Goal: Transaction & Acquisition: Subscribe to service/newsletter

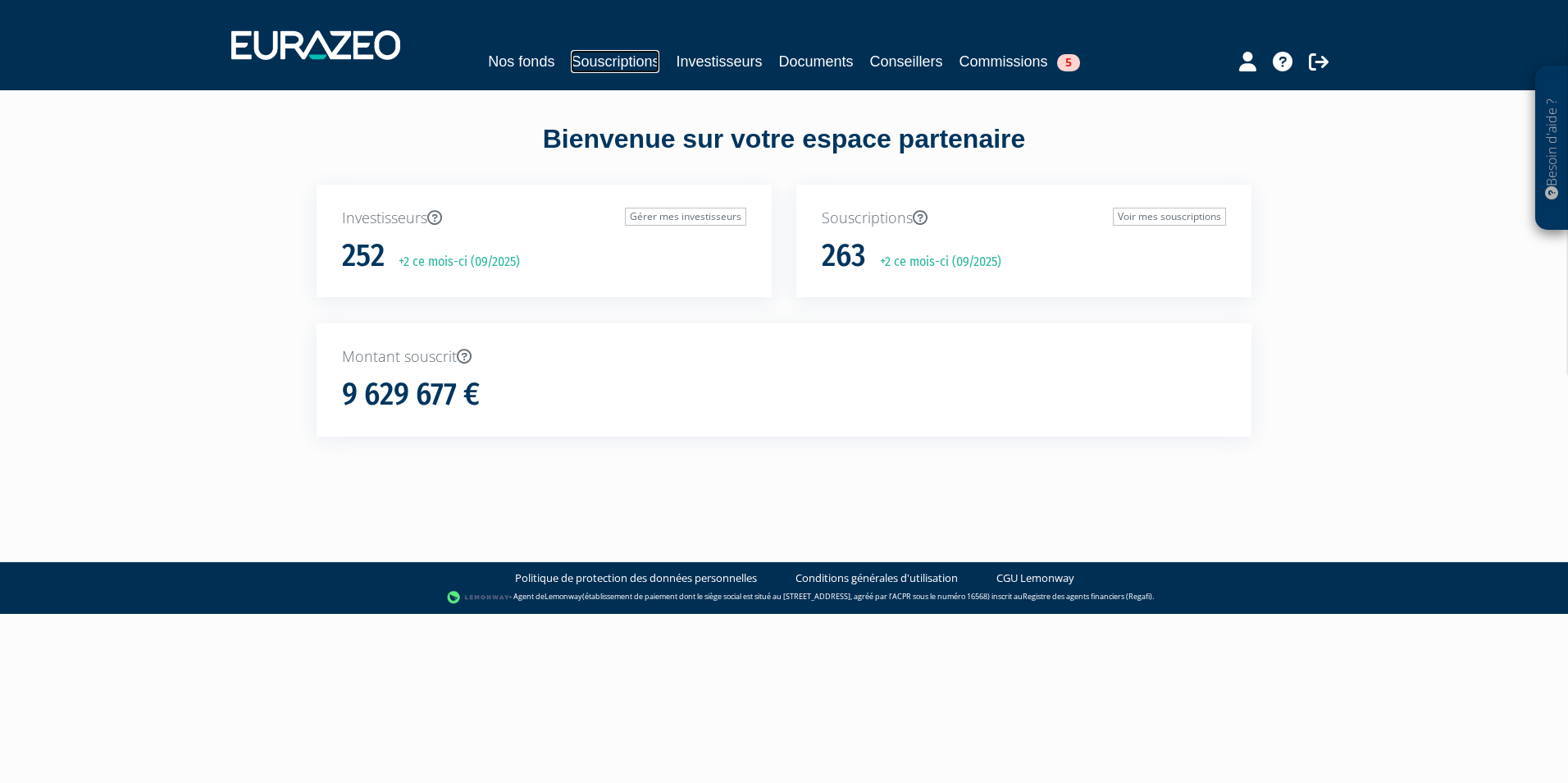
click at [575, 61] on link "Souscriptions" at bounding box center [614, 61] width 88 height 23
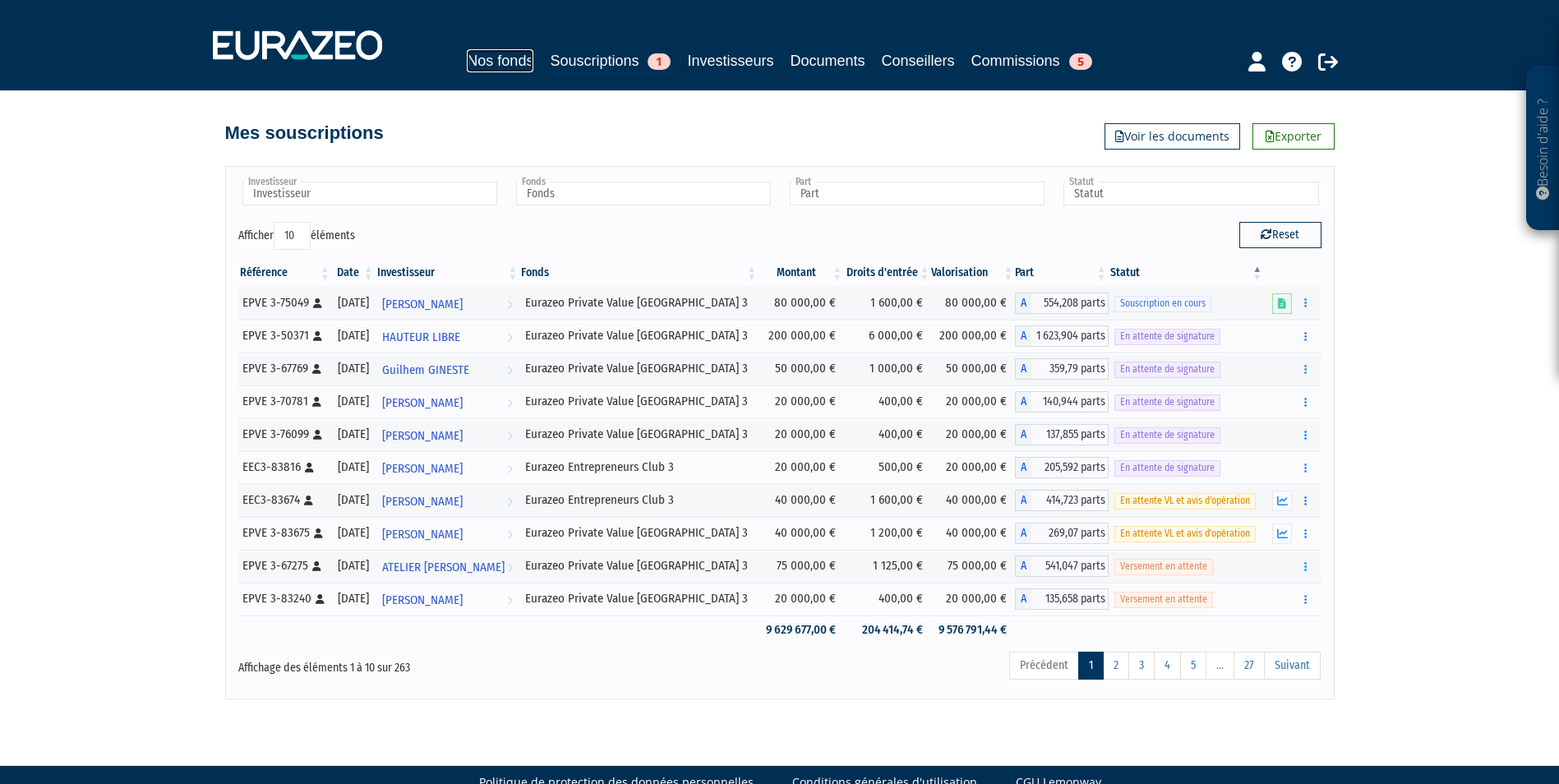
click at [496, 61] on link "Nos fonds" at bounding box center [499, 61] width 67 height 23
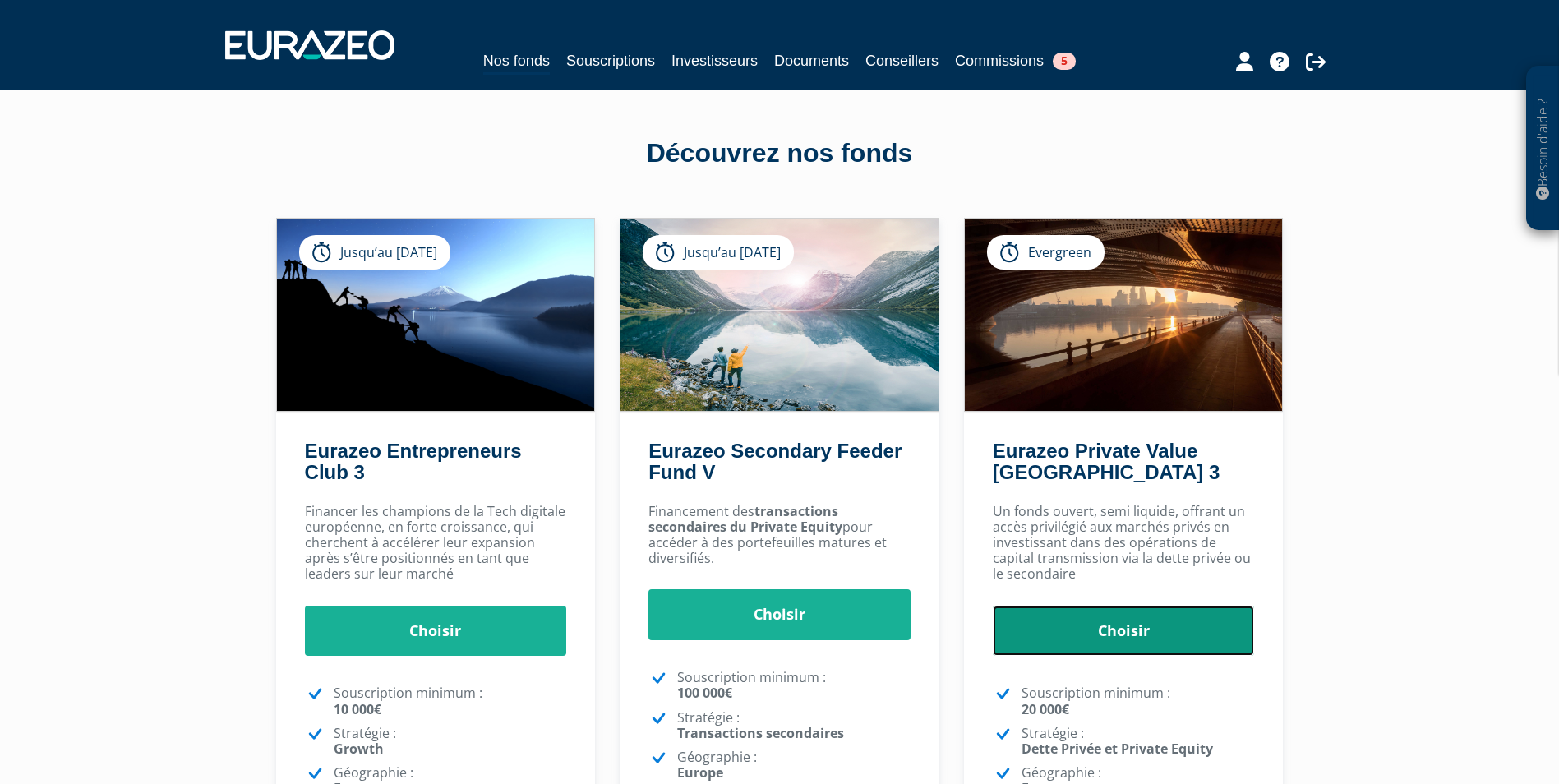
click at [1118, 629] on link "Choisir" at bounding box center [1124, 630] width 262 height 51
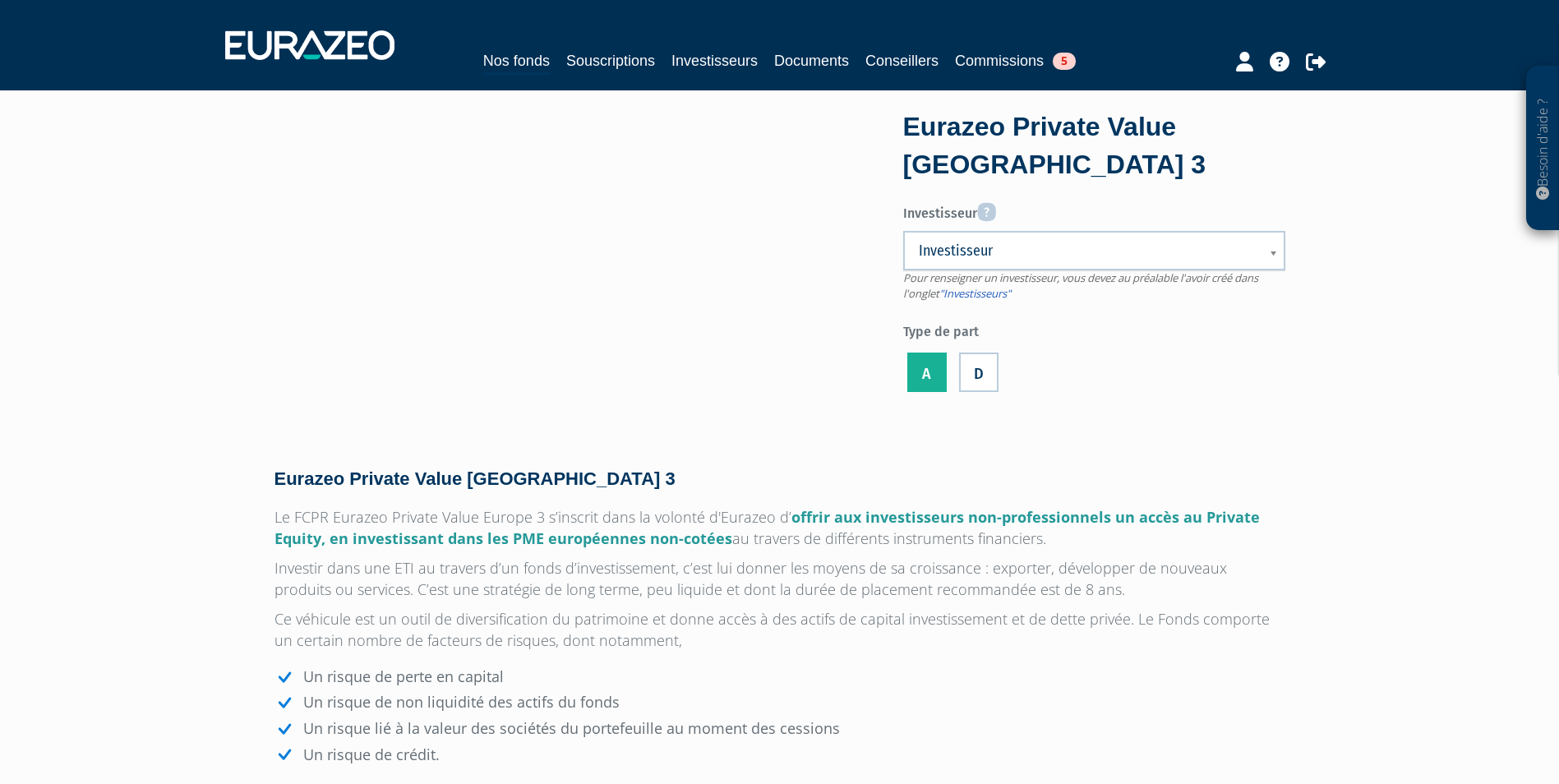
click at [1004, 252] on span "Investisseur" at bounding box center [1083, 250] width 329 height 20
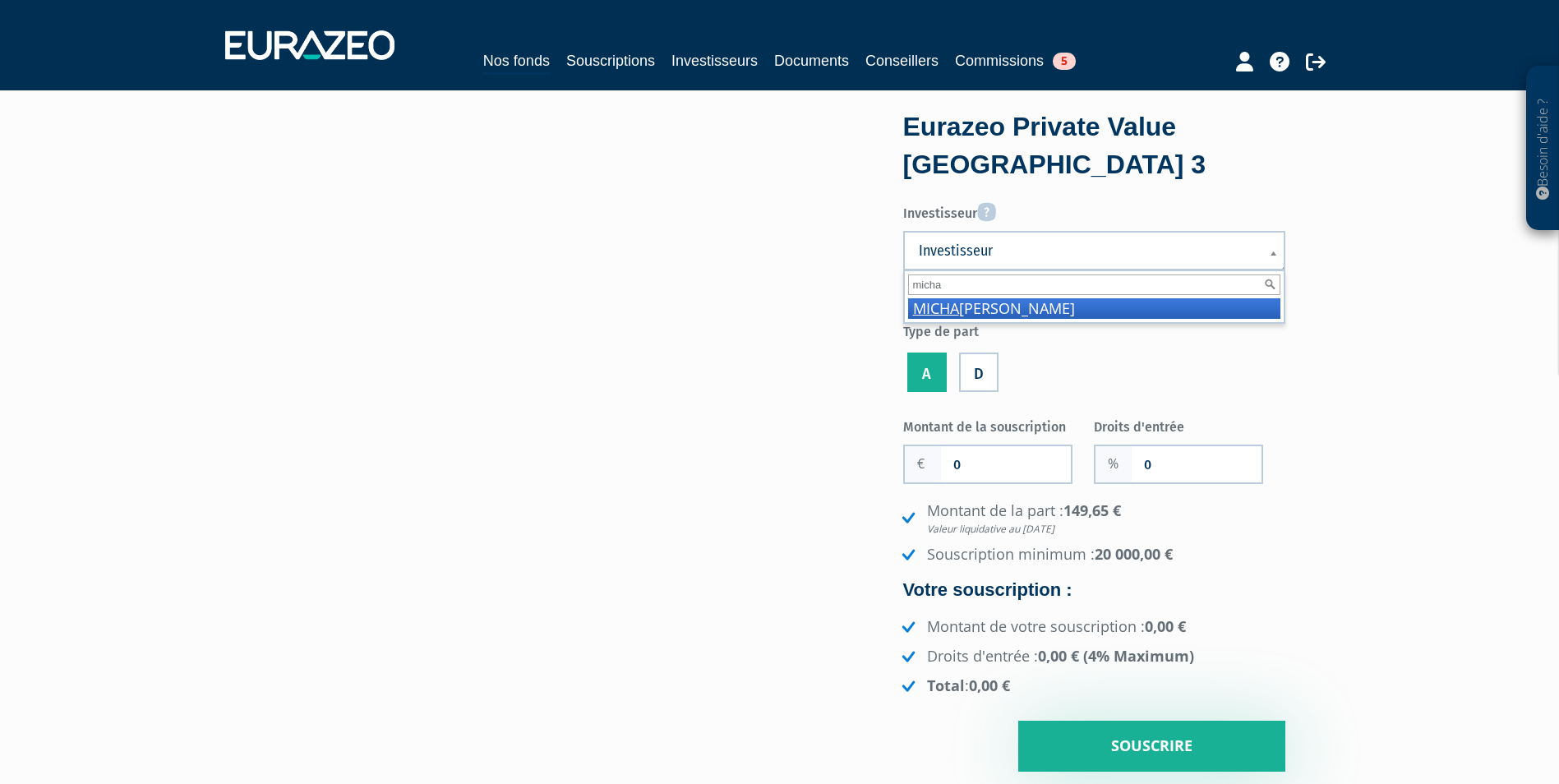
type input "micha"
click at [1003, 308] on li "MICHA RD Charles" at bounding box center [1094, 308] width 372 height 21
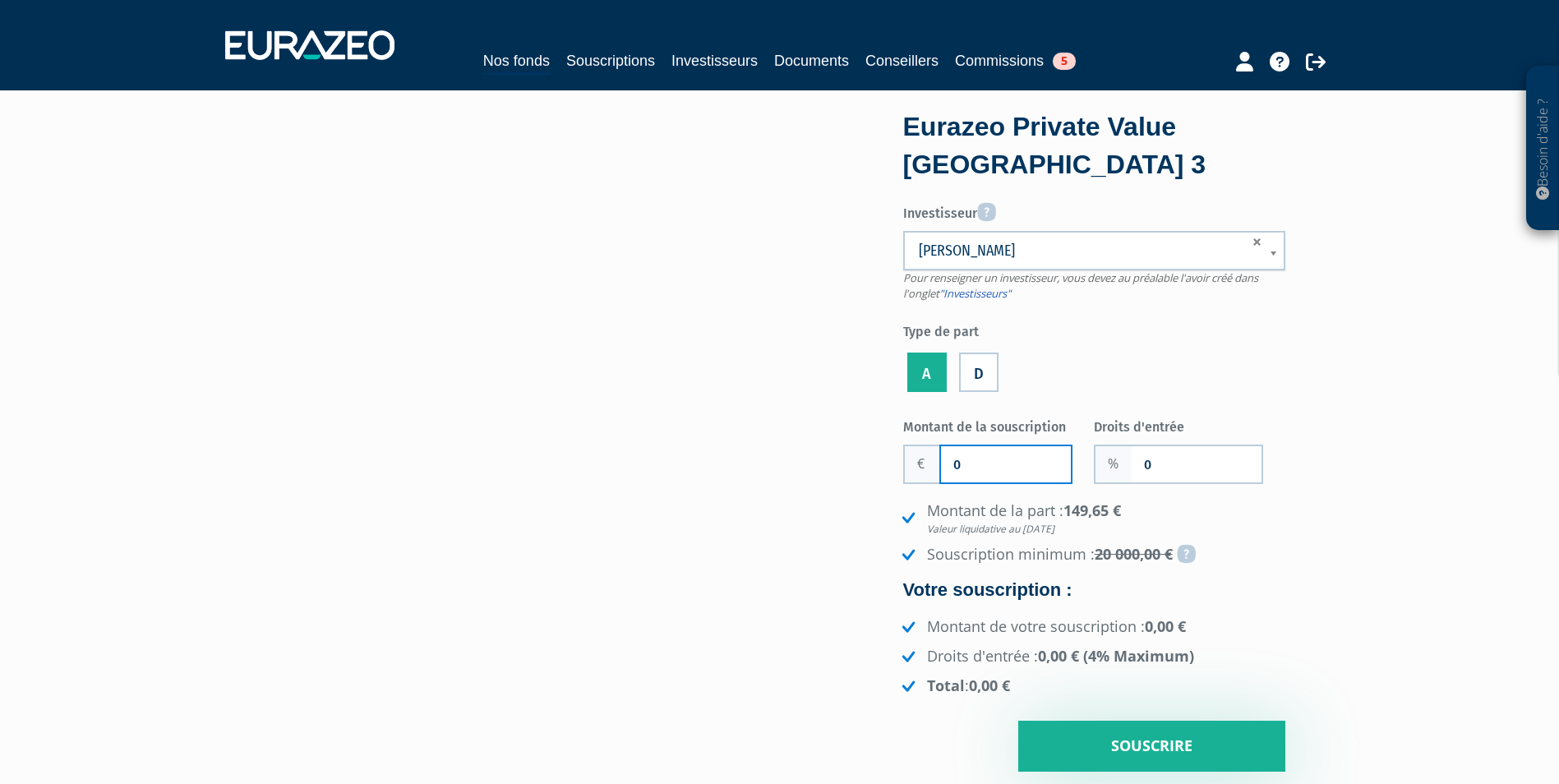
drag, startPoint x: 1002, startPoint y: 466, endPoint x: 938, endPoint y: 468, distance: 64.0
click at [938, 468] on div "0" at bounding box center [987, 464] width 169 height 40
type input "50 000"
type input "3"
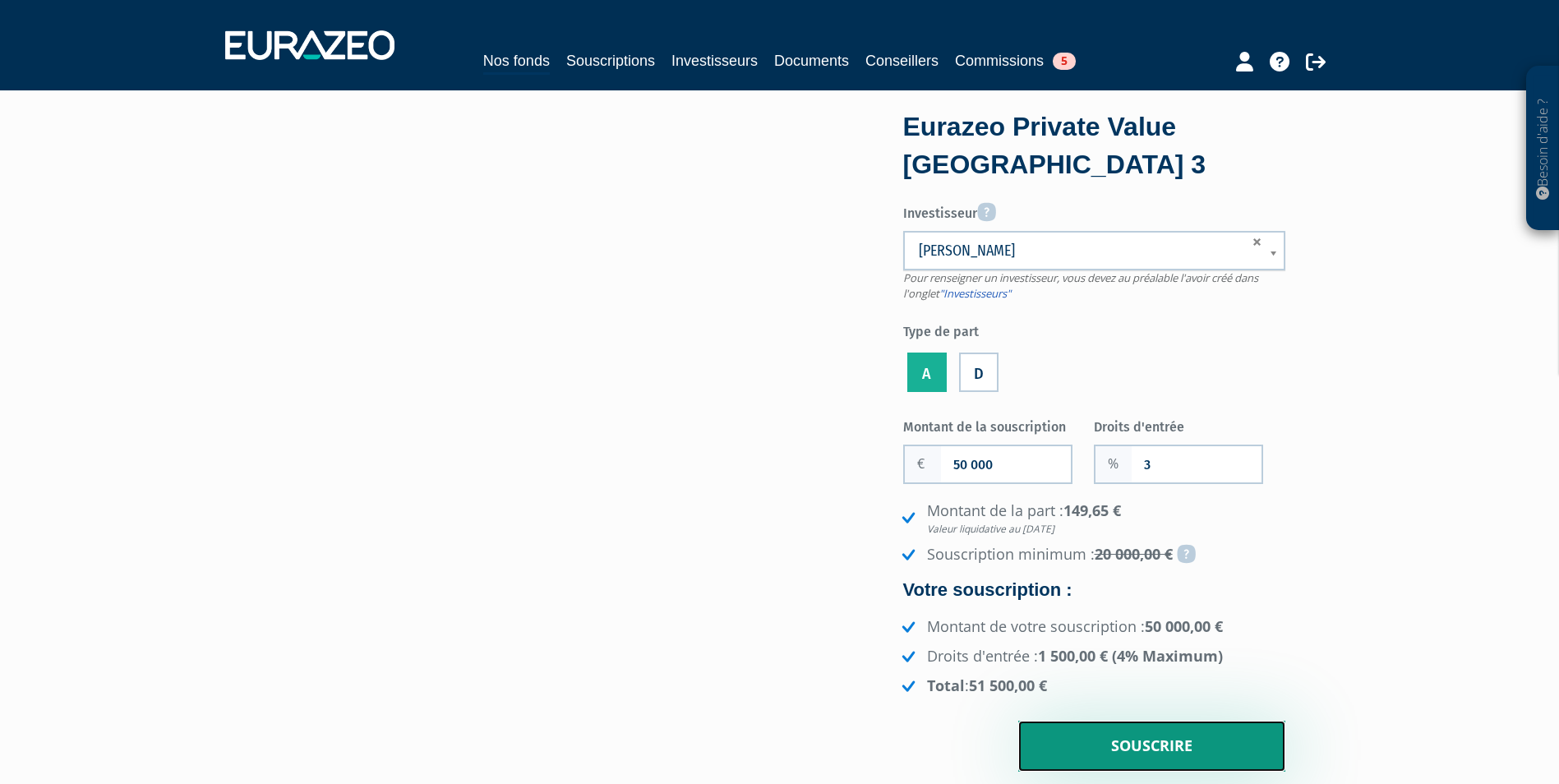
click at [1165, 746] on input "Souscrire" at bounding box center [1151, 745] width 267 height 51
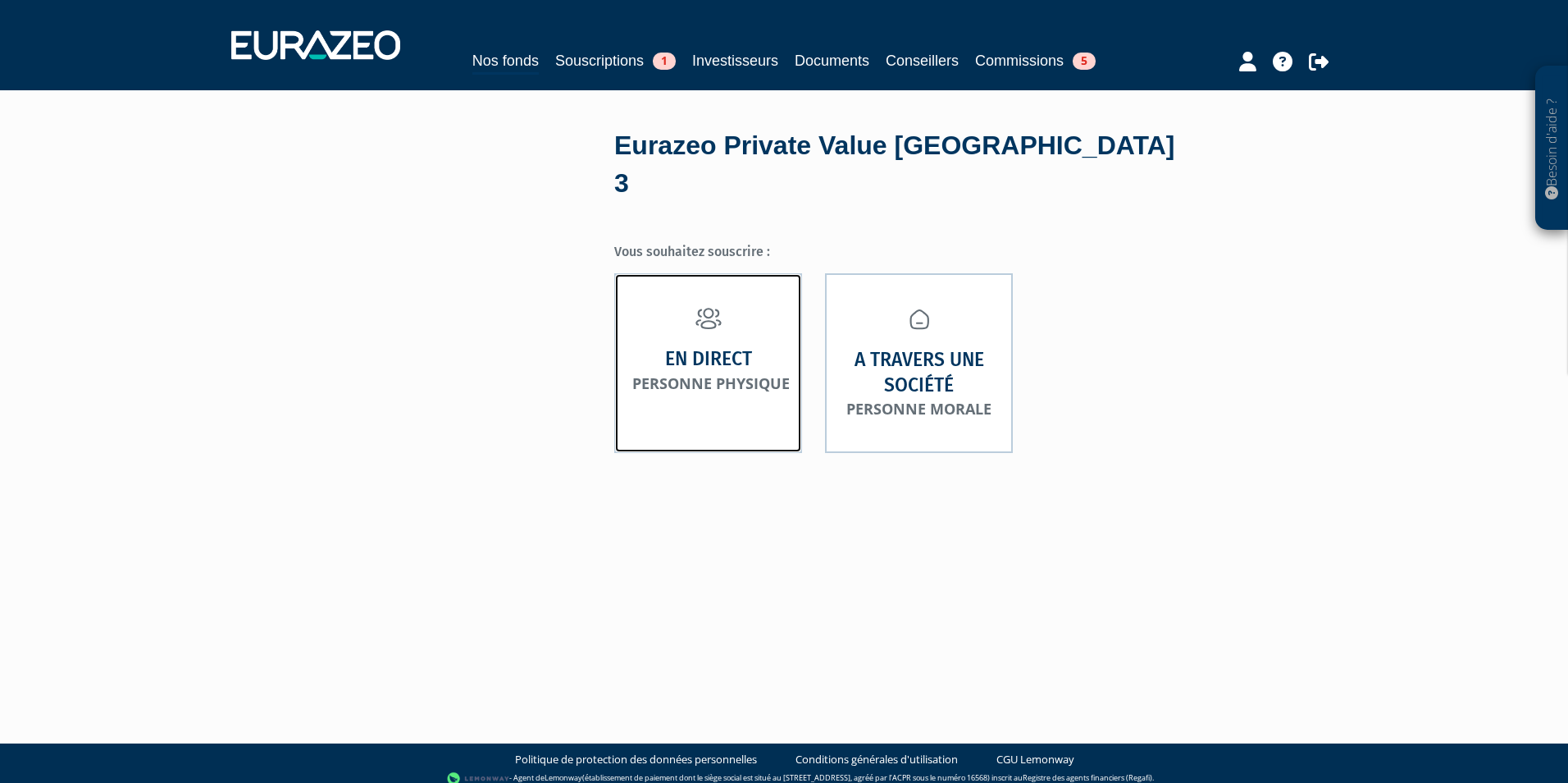
click at [761, 373] on small "Personne physique" at bounding box center [711, 383] width 158 height 20
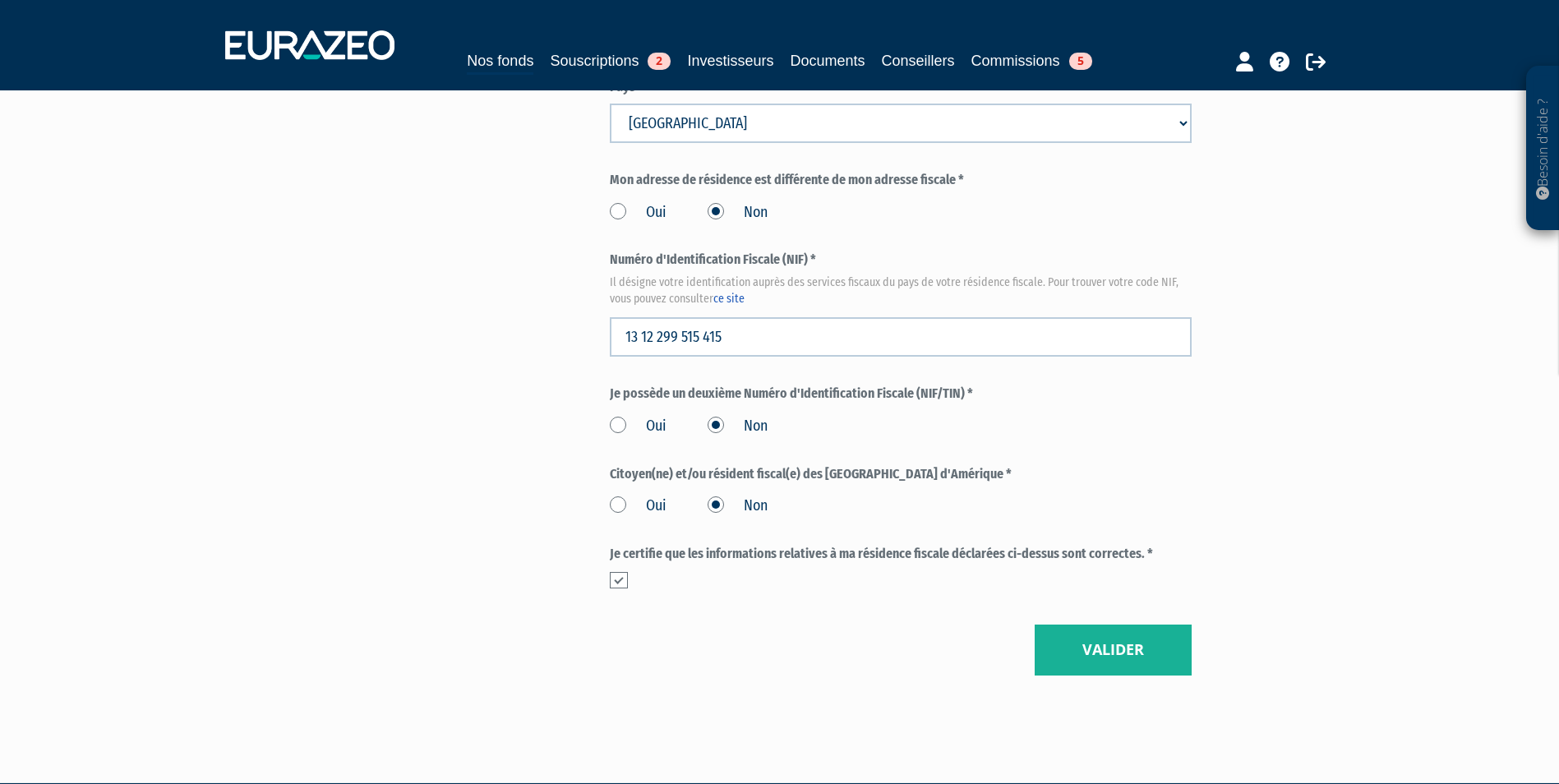
scroll to position [1806, 0]
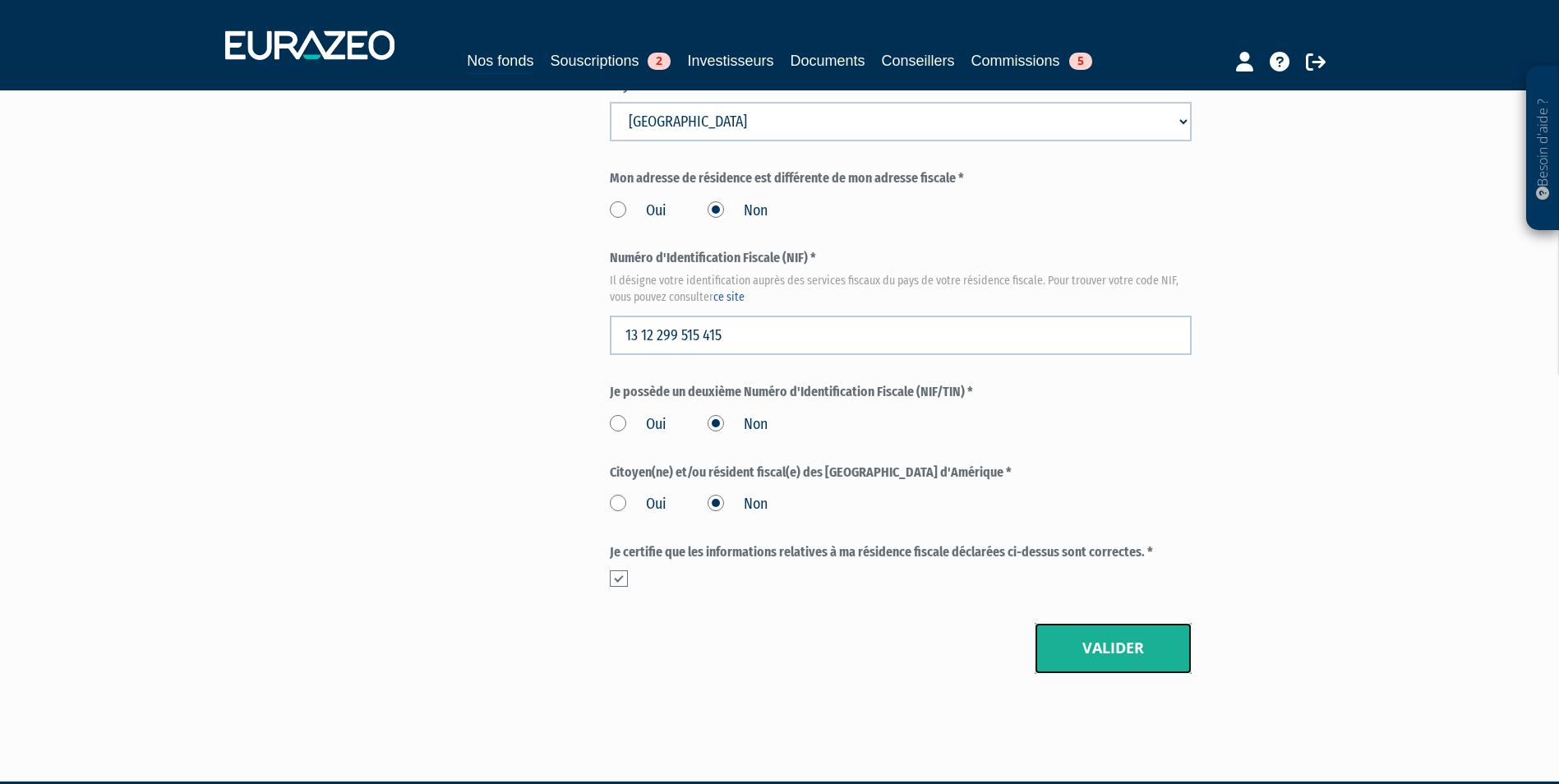
click at [1127, 623] on button "Valider" at bounding box center [1114, 648] width 157 height 51
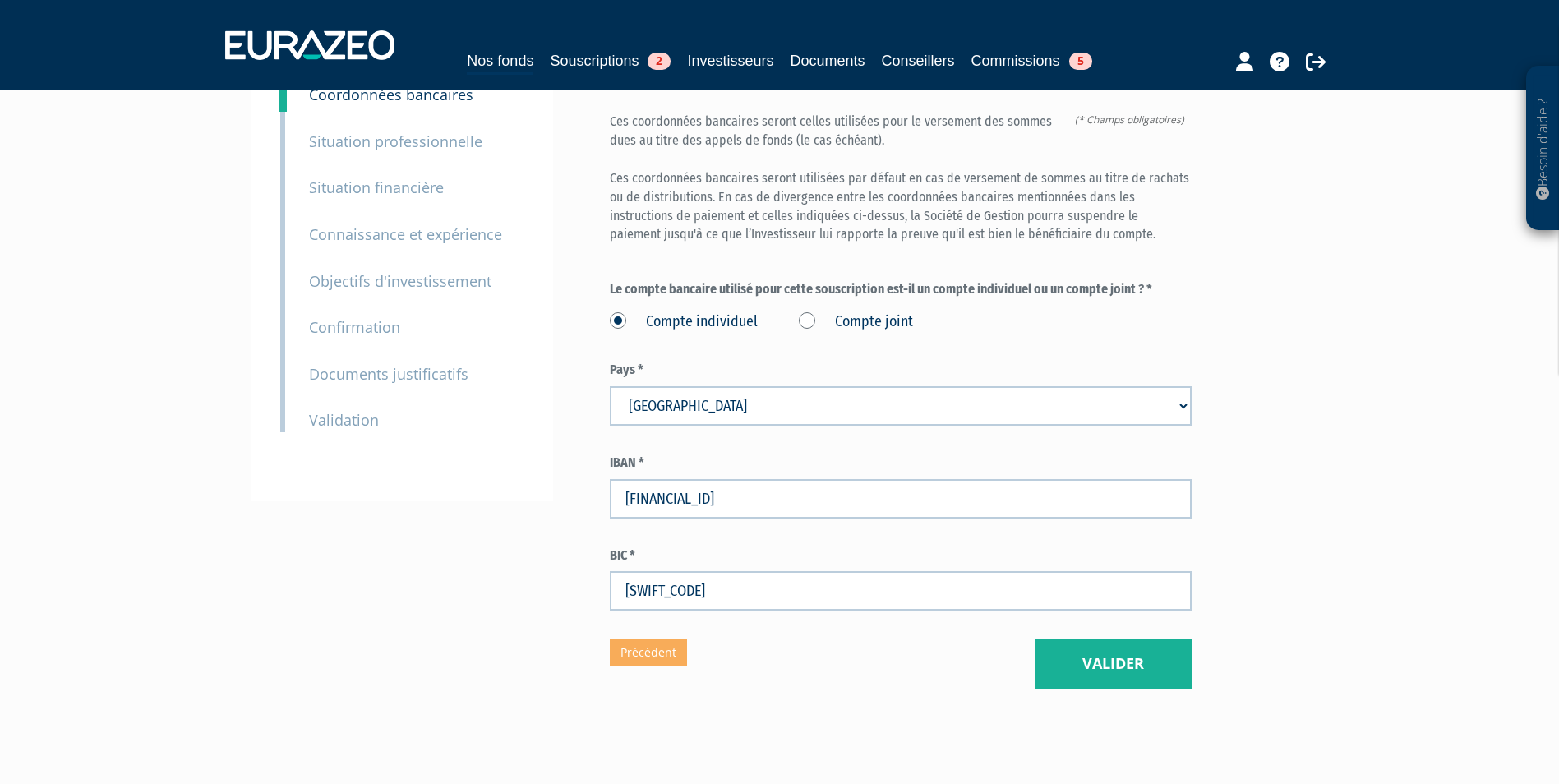
scroll to position [164, 0]
click at [1134, 637] on button "Valider" at bounding box center [1114, 662] width 157 height 51
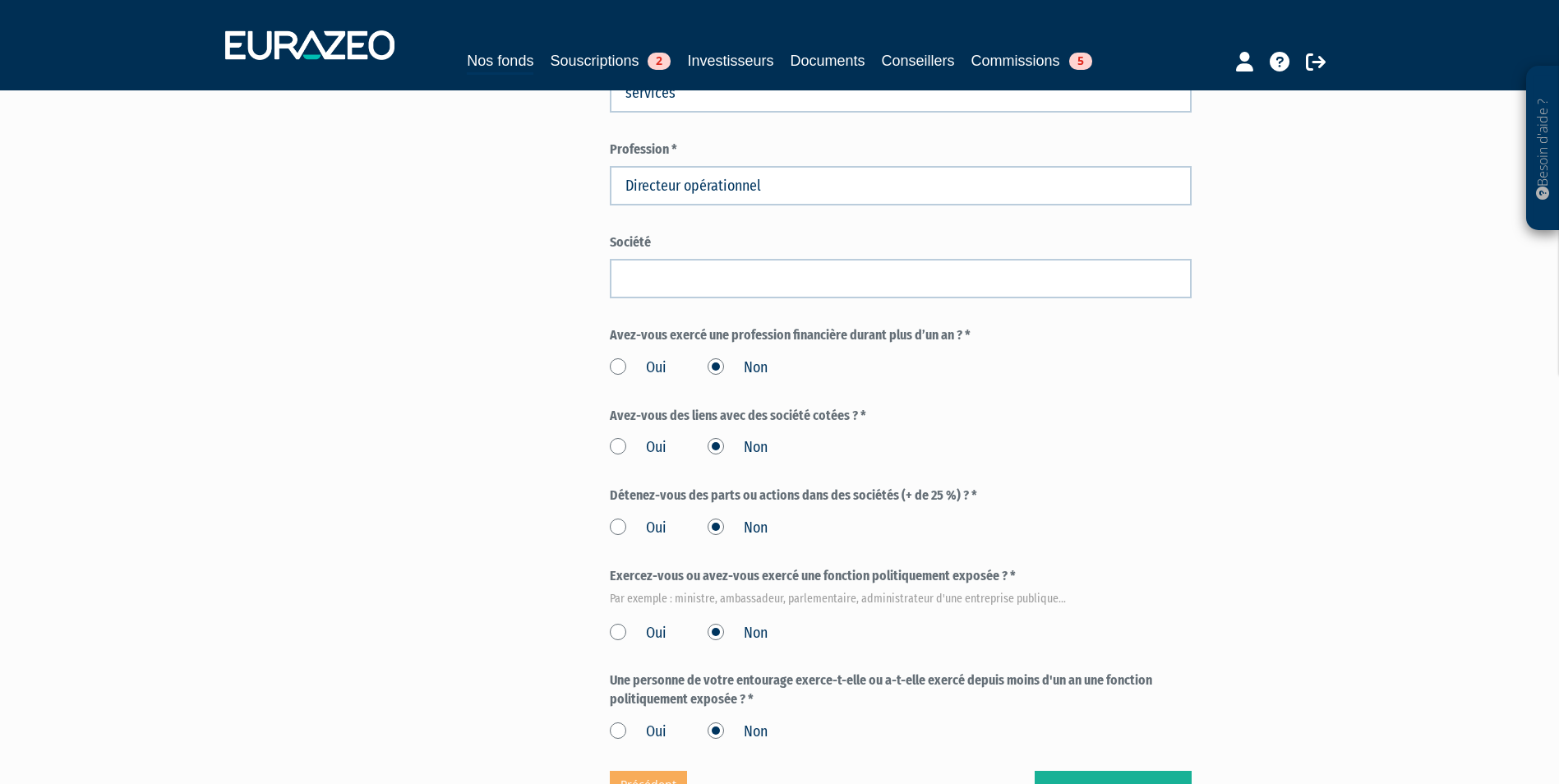
scroll to position [817, 0]
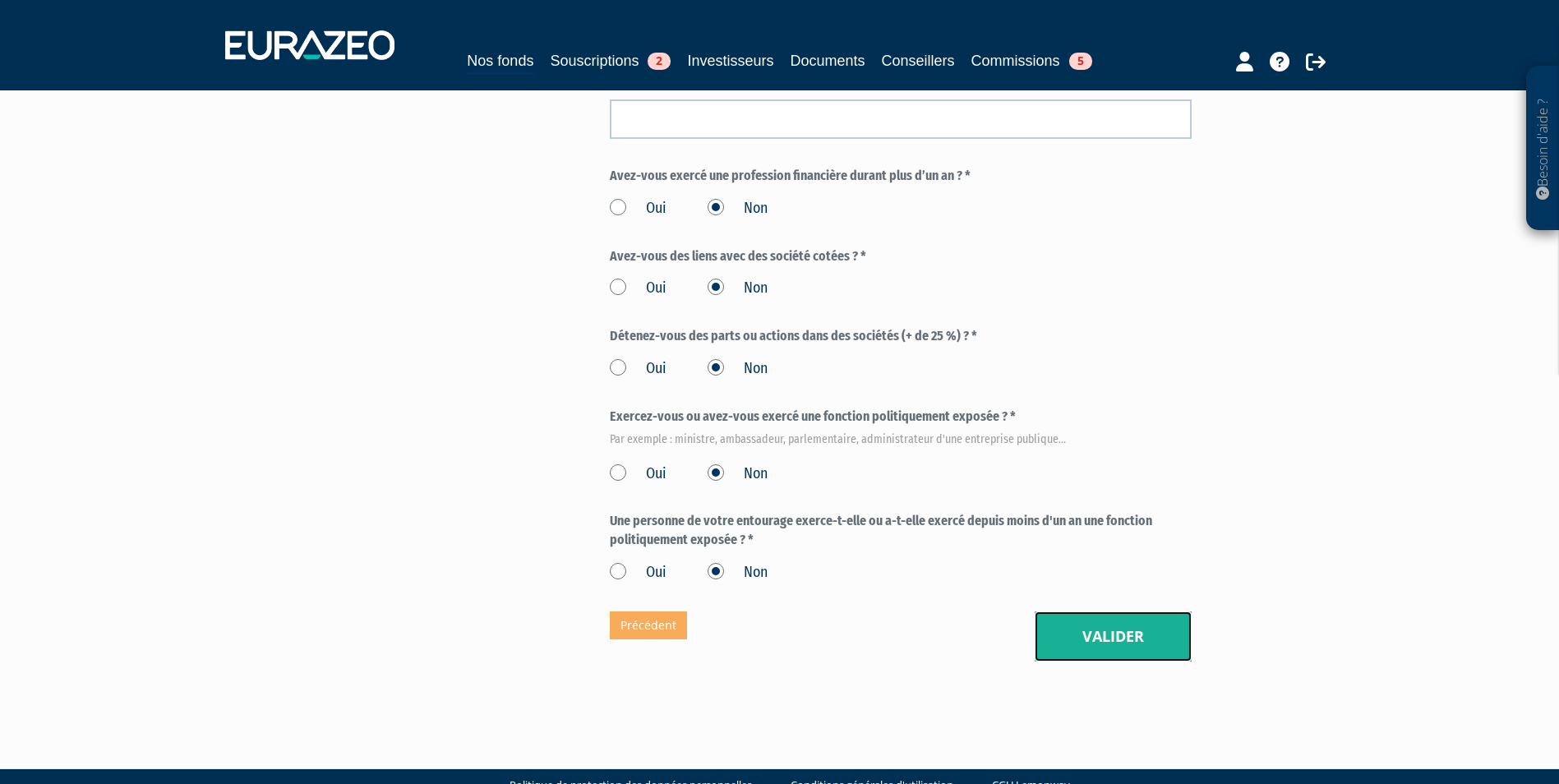
click at [1095, 611] on button "Valider" at bounding box center [1114, 636] width 157 height 51
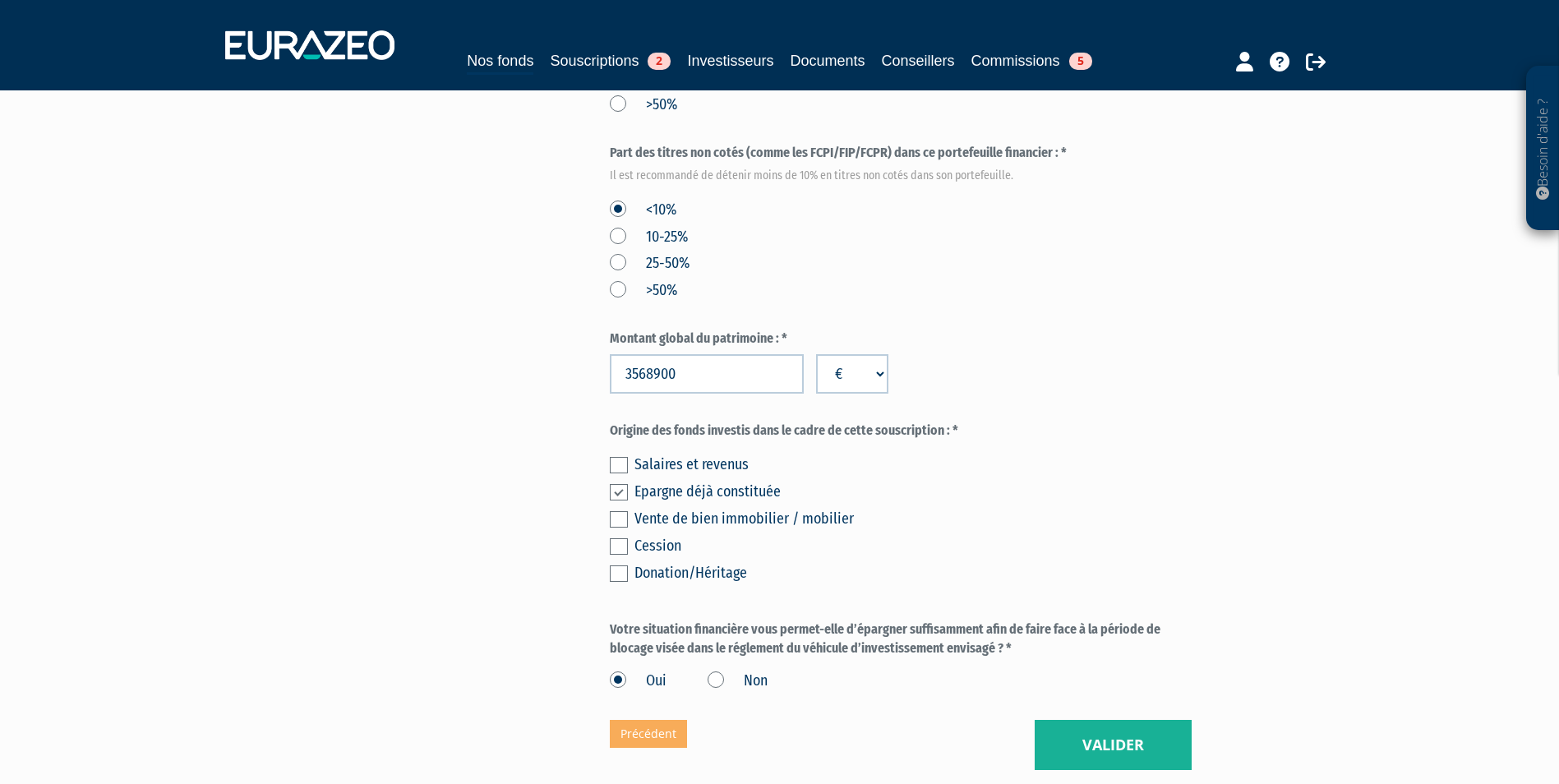
scroll to position [822, 0]
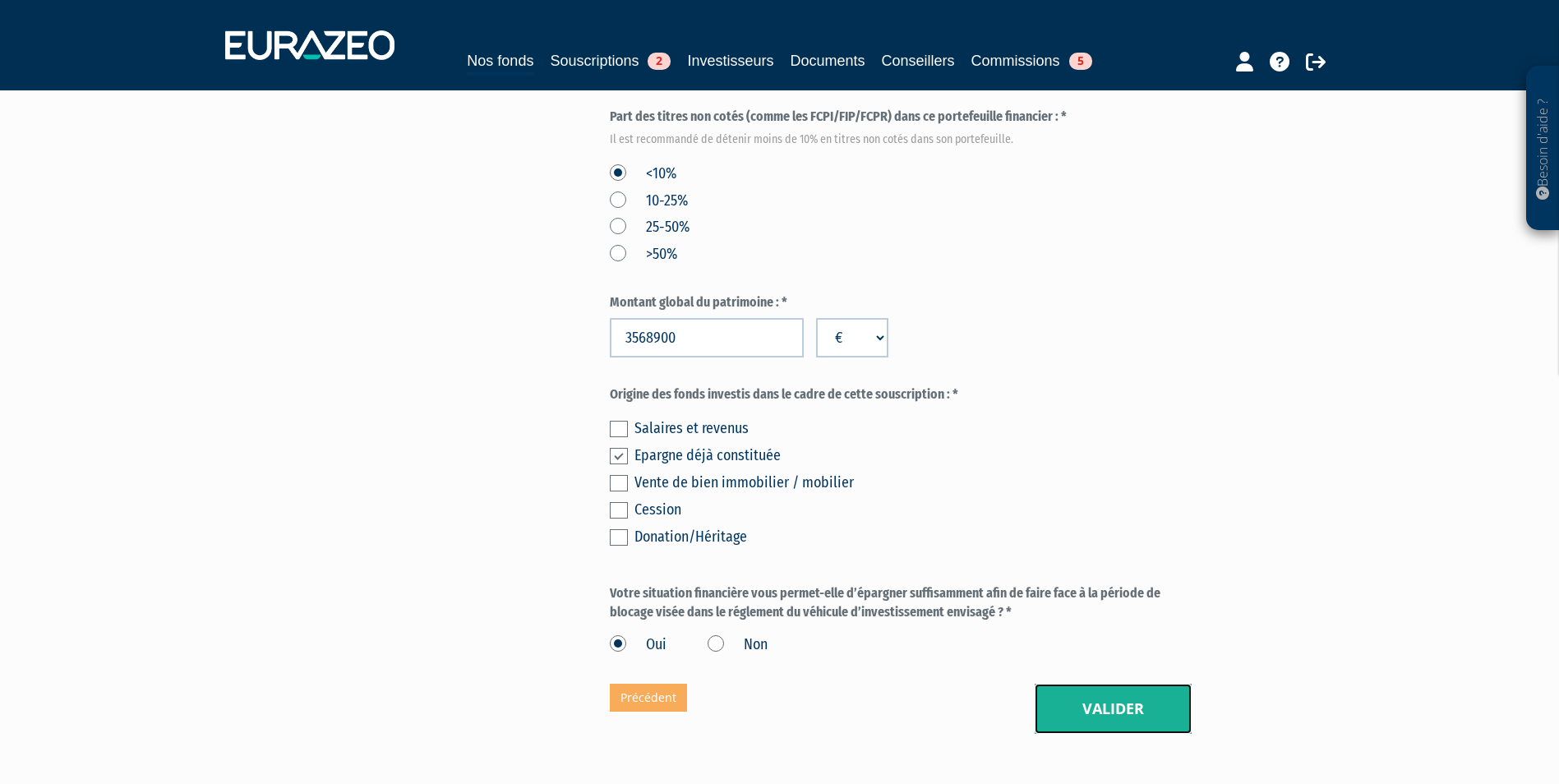
click at [1102, 684] on button "Valider" at bounding box center [1114, 708] width 157 height 51
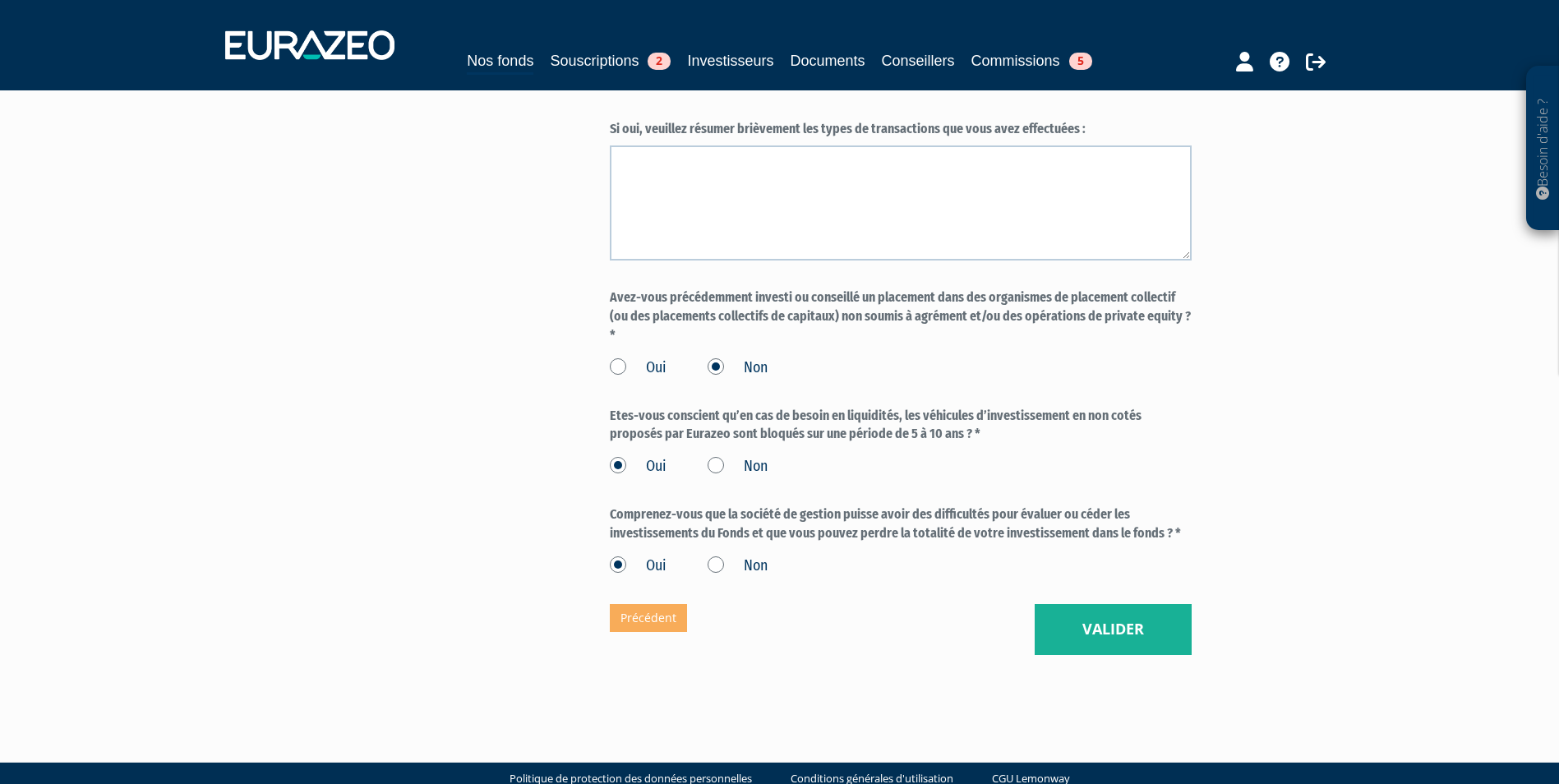
scroll to position [1315, 0]
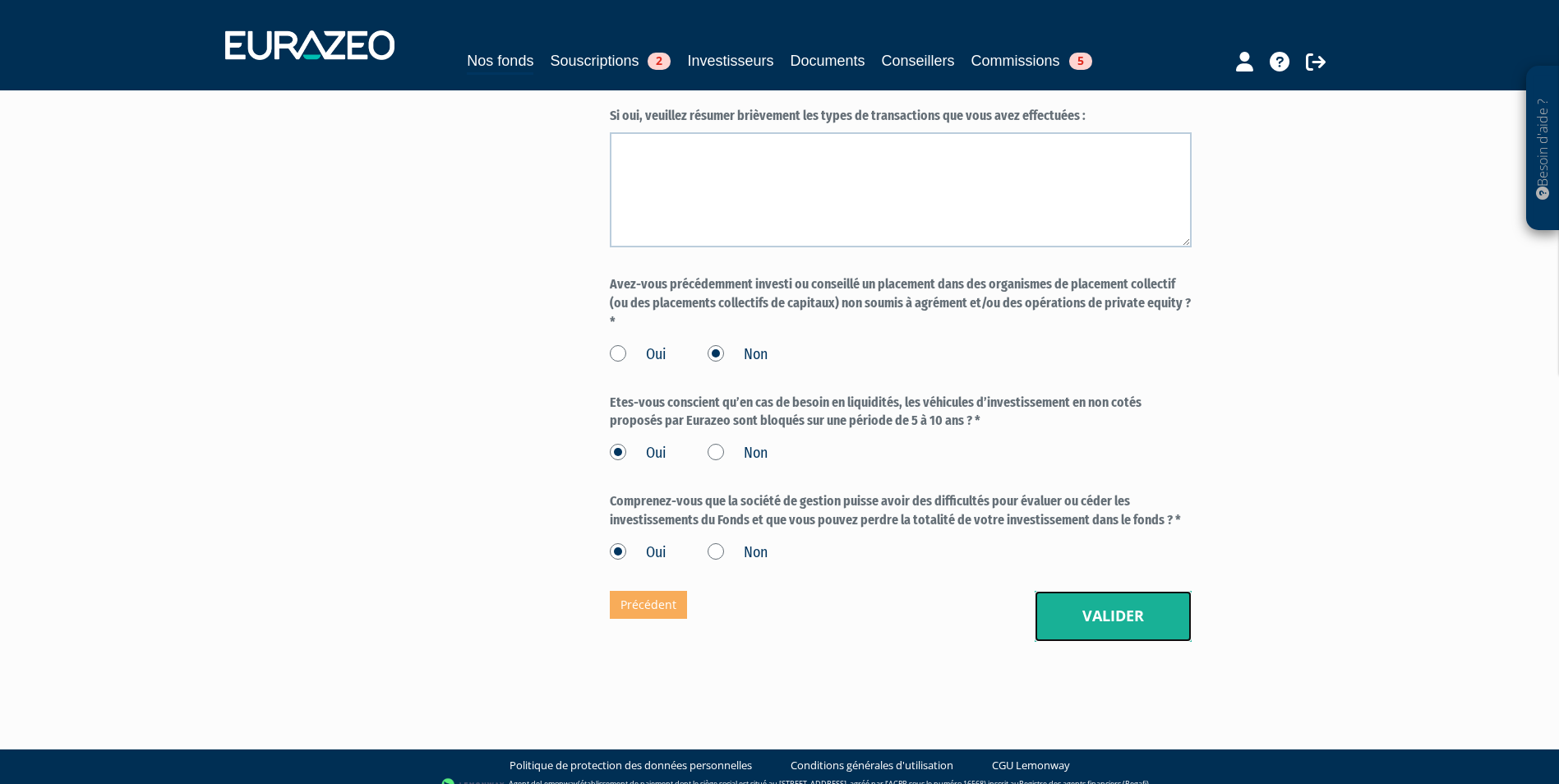
click at [1080, 591] on button "Valider" at bounding box center [1114, 615] width 157 height 51
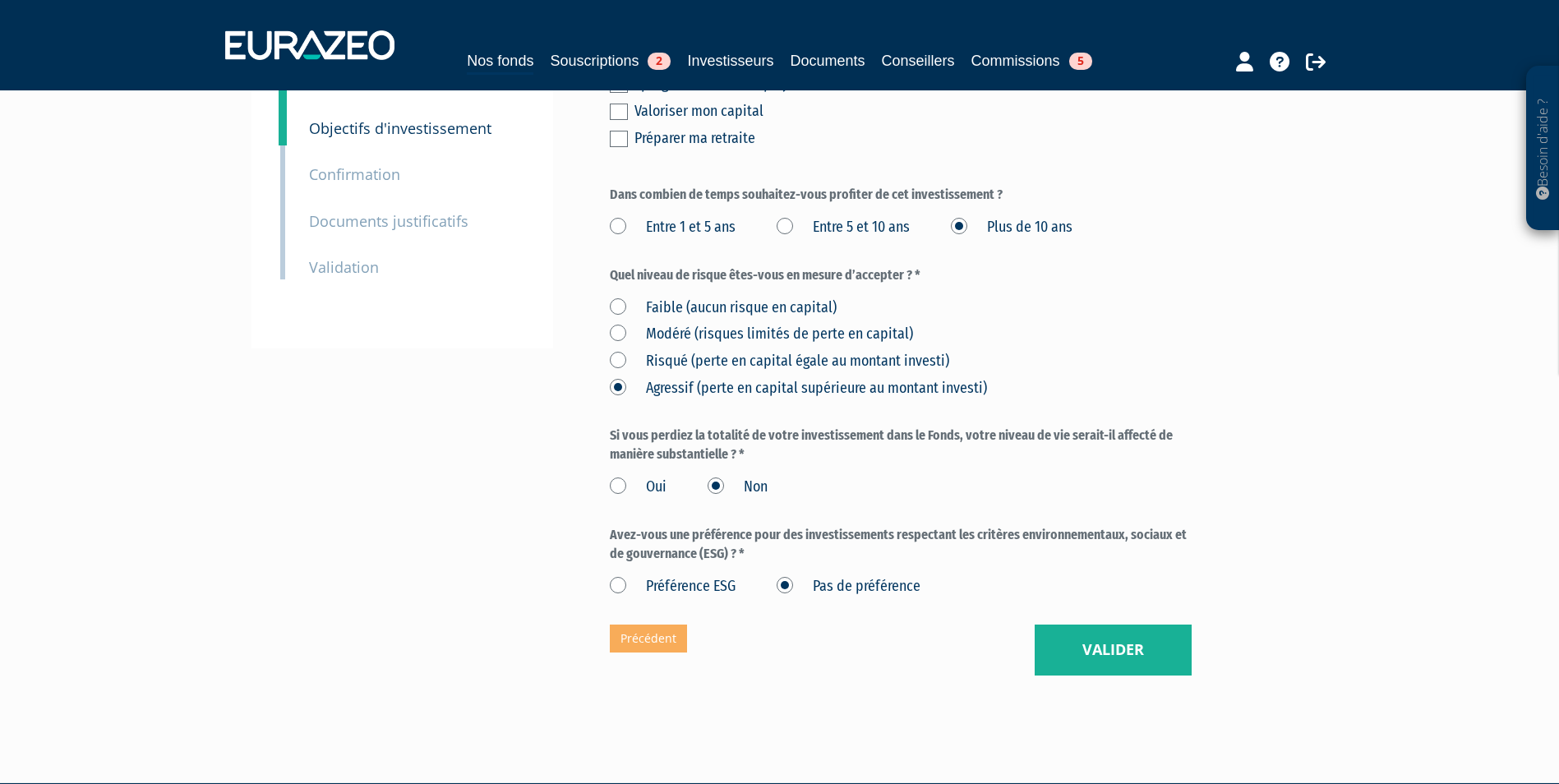
scroll to position [329, 0]
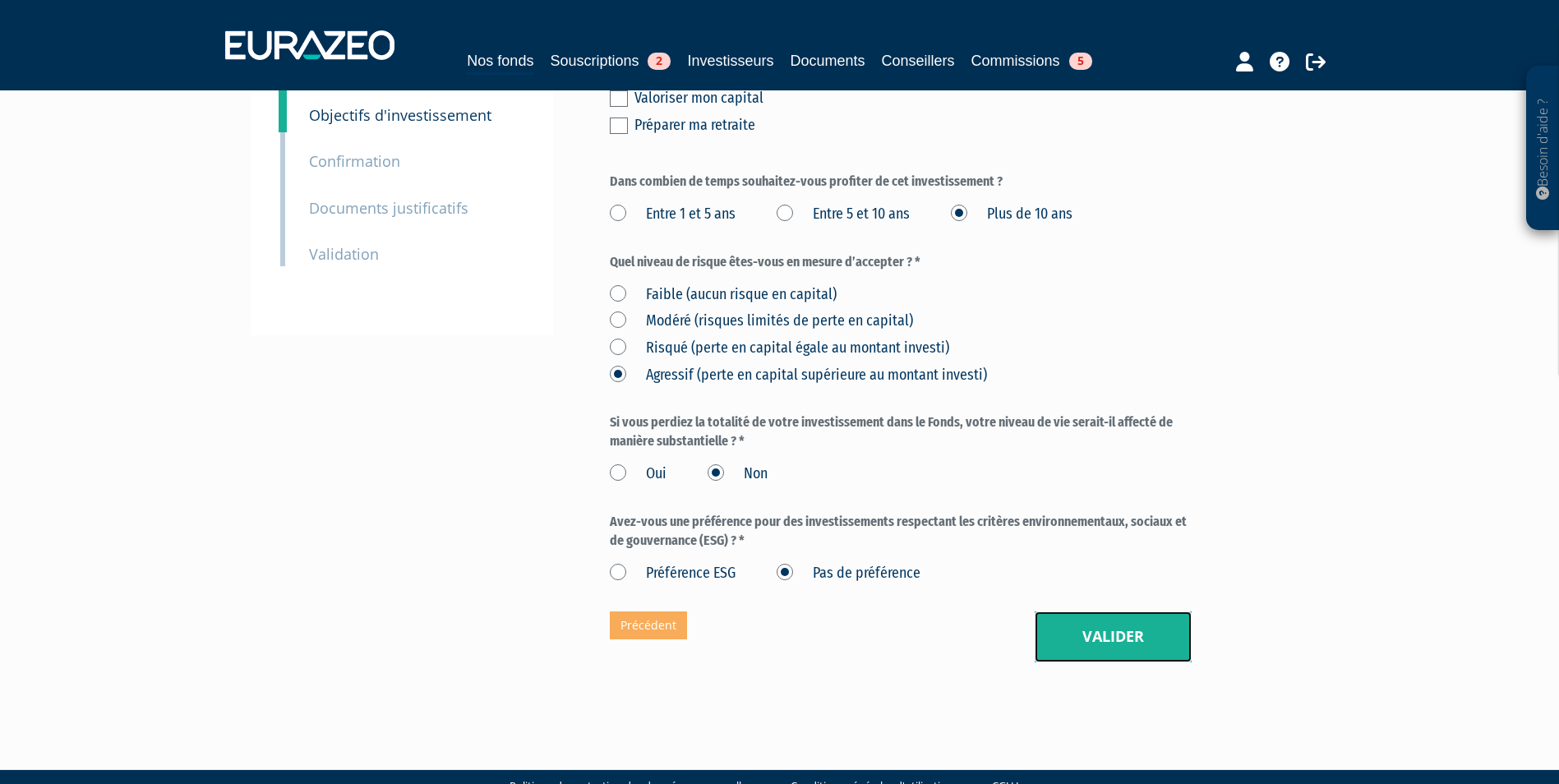
click at [1143, 611] on button "Valider" at bounding box center [1114, 636] width 157 height 51
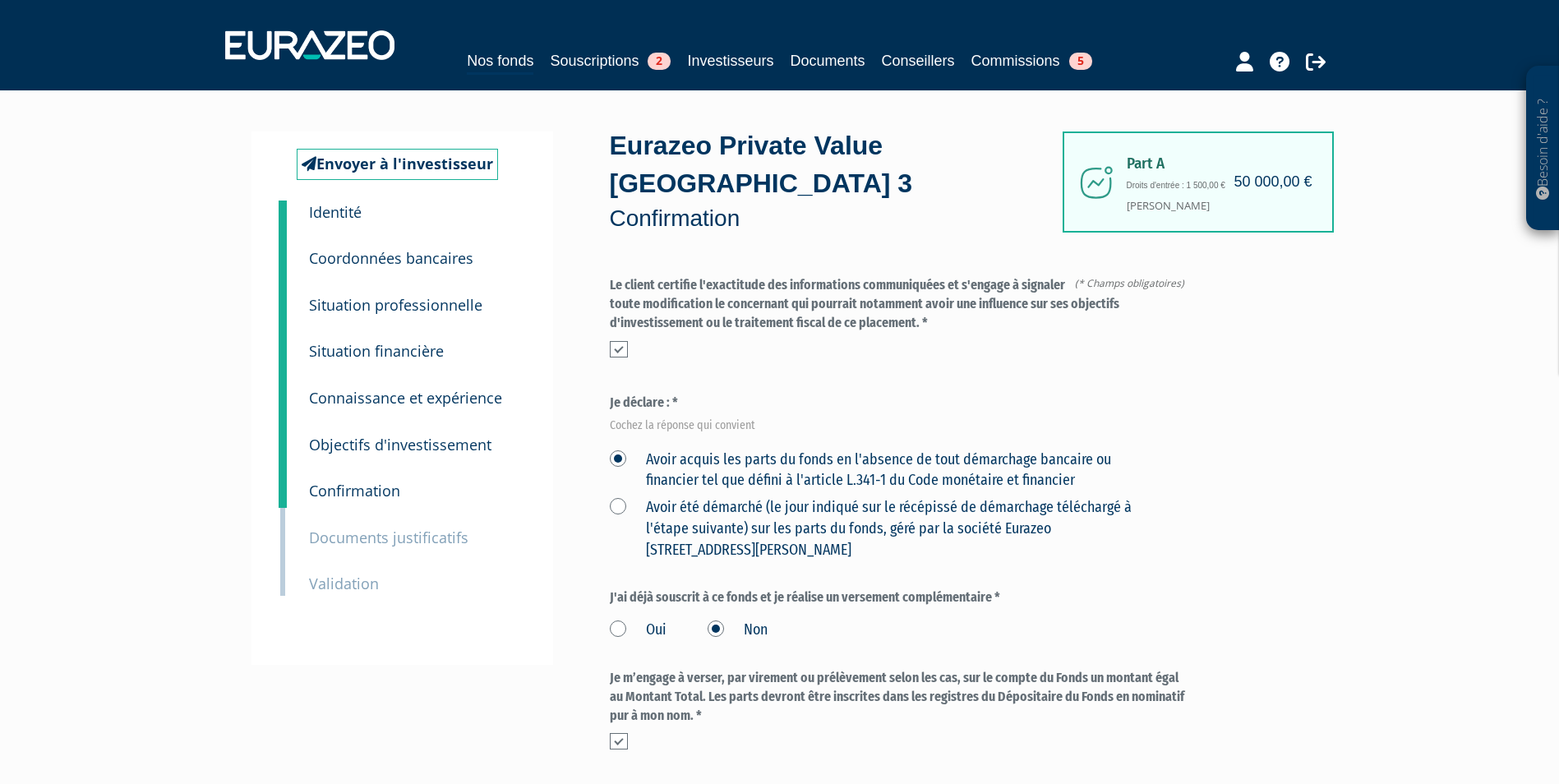
scroll to position [82, 0]
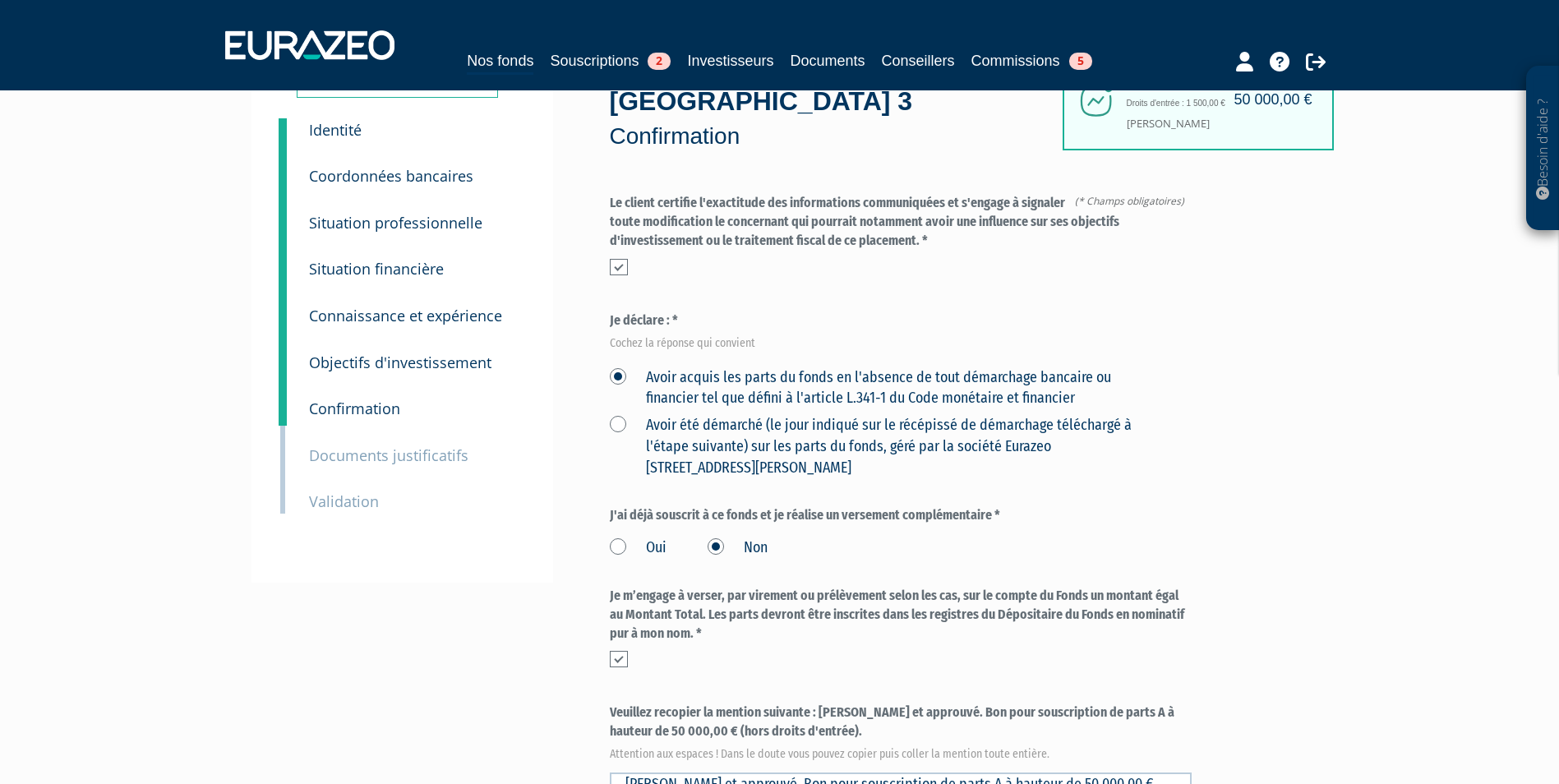
click at [616, 538] on label "Oui" at bounding box center [637, 548] width 57 height 21
click at [0, 0] on input "Oui" at bounding box center [0, 0] width 0 height 0
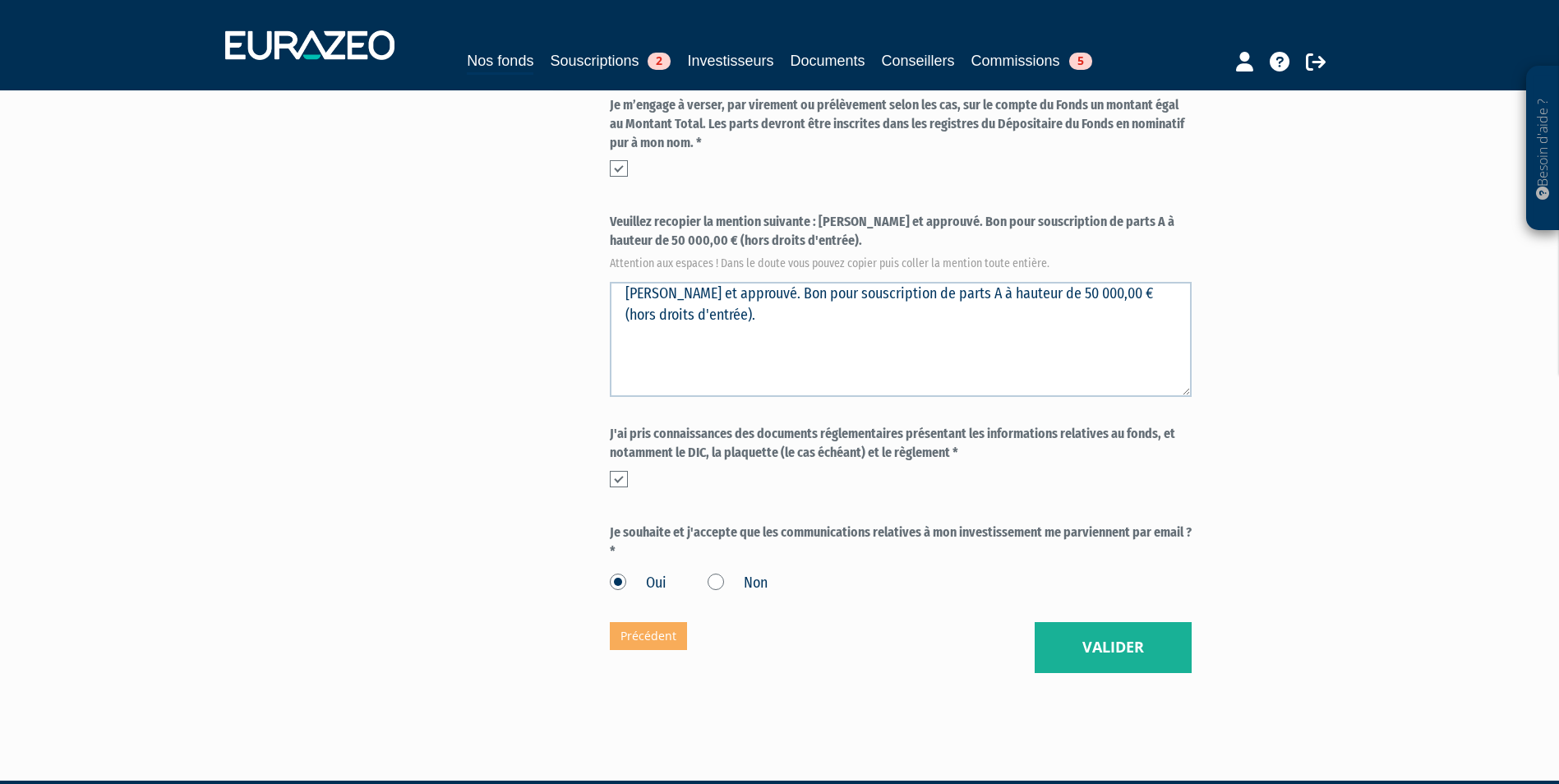
scroll to position [575, 0]
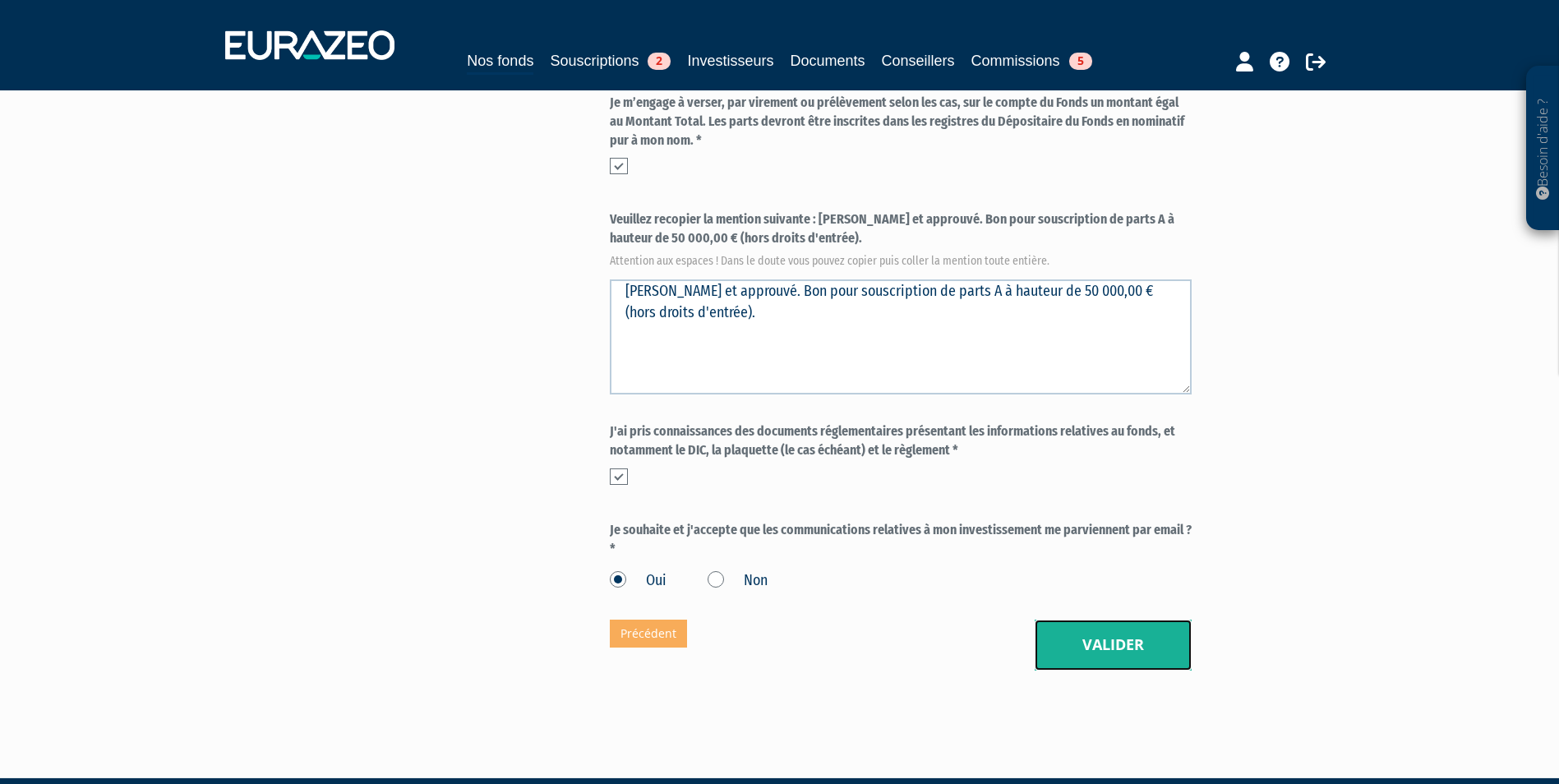
click at [1103, 619] on button "Valider" at bounding box center [1114, 644] width 157 height 51
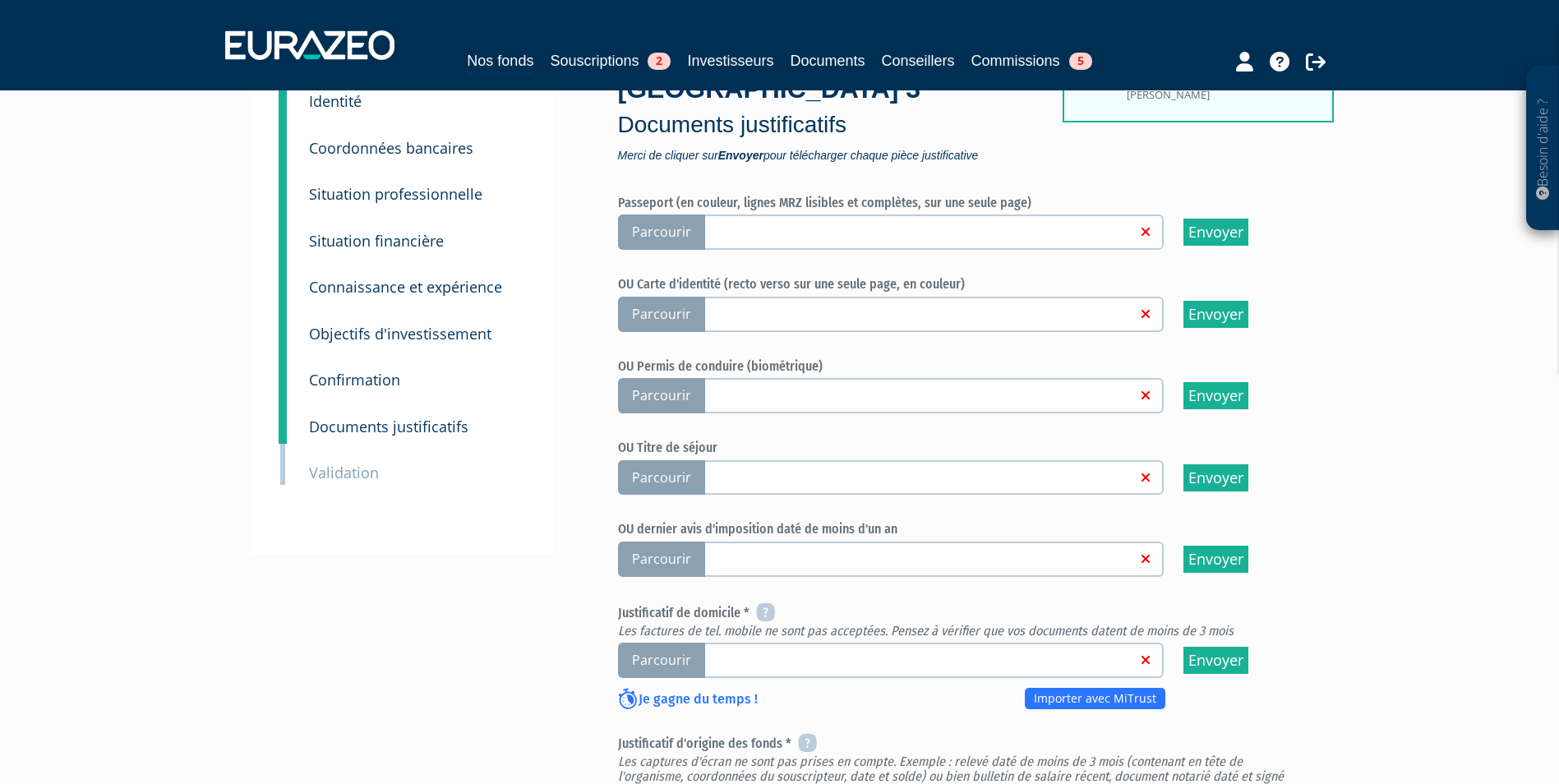
scroll to position [164, 0]
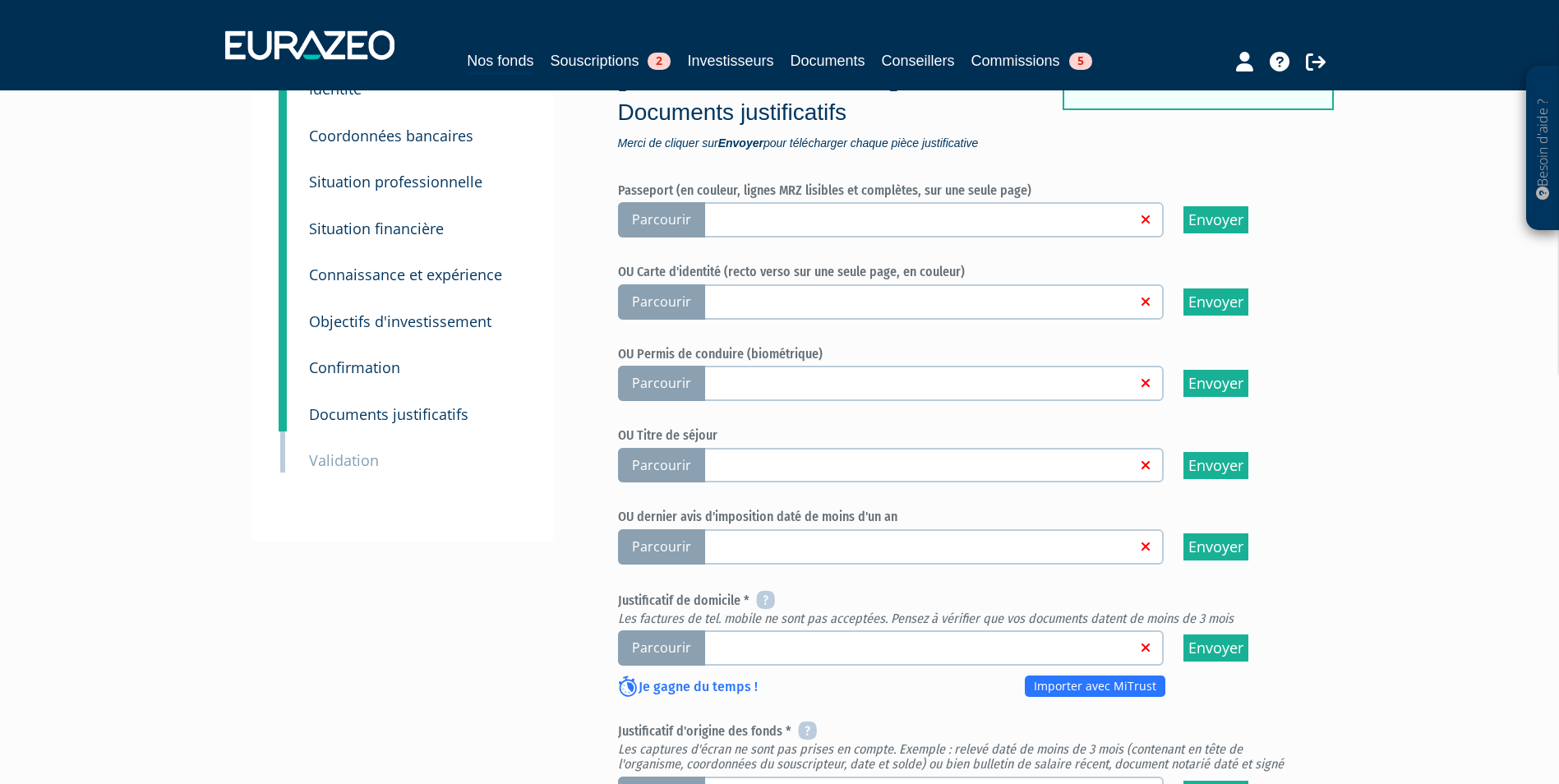
click at [664, 284] on span "Parcourir" at bounding box center [662, 302] width 87 height 36
click at [0, 0] on input "Parcourir" at bounding box center [0, 0] width 0 height 0
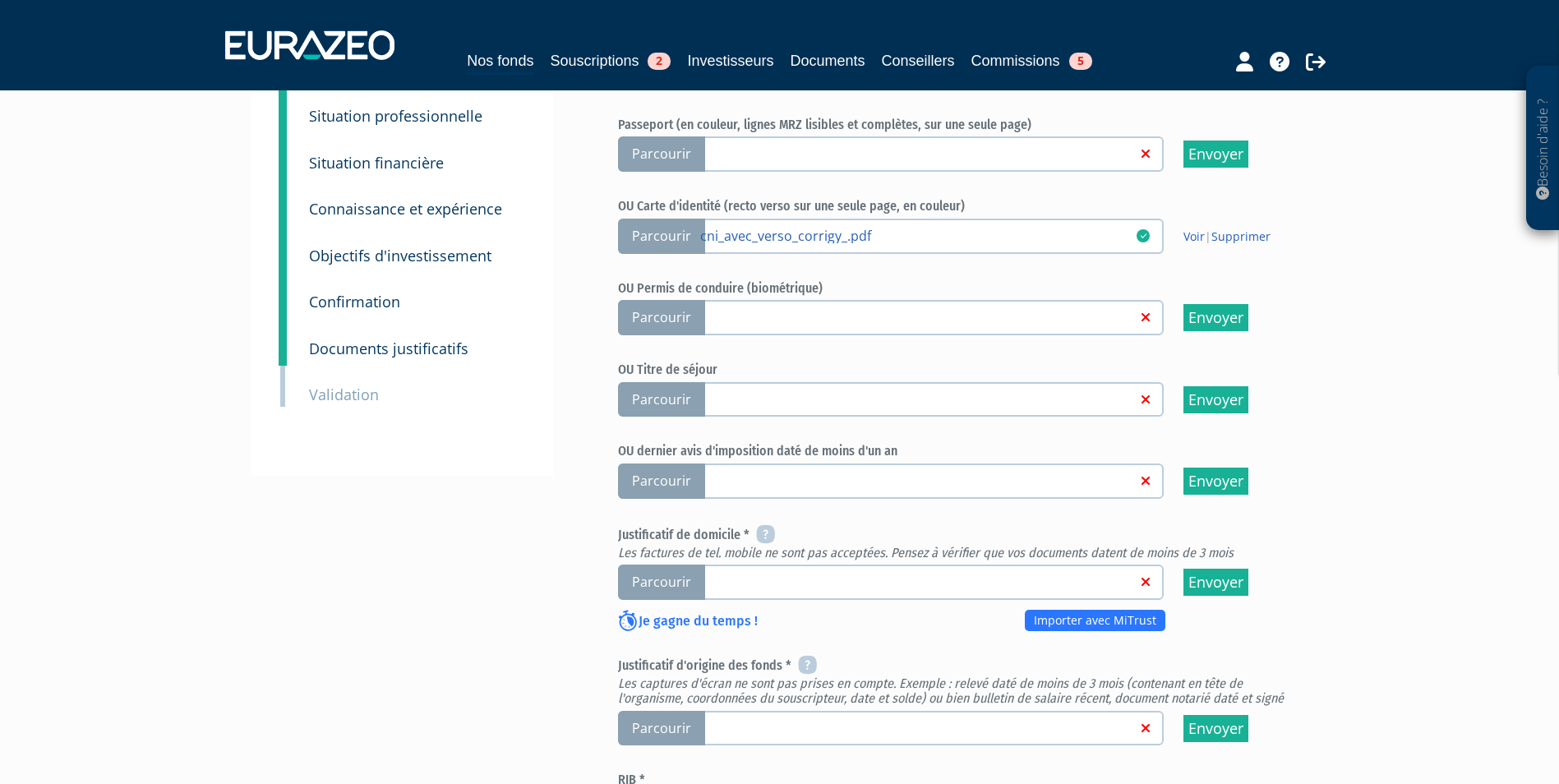
scroll to position [246, 0]
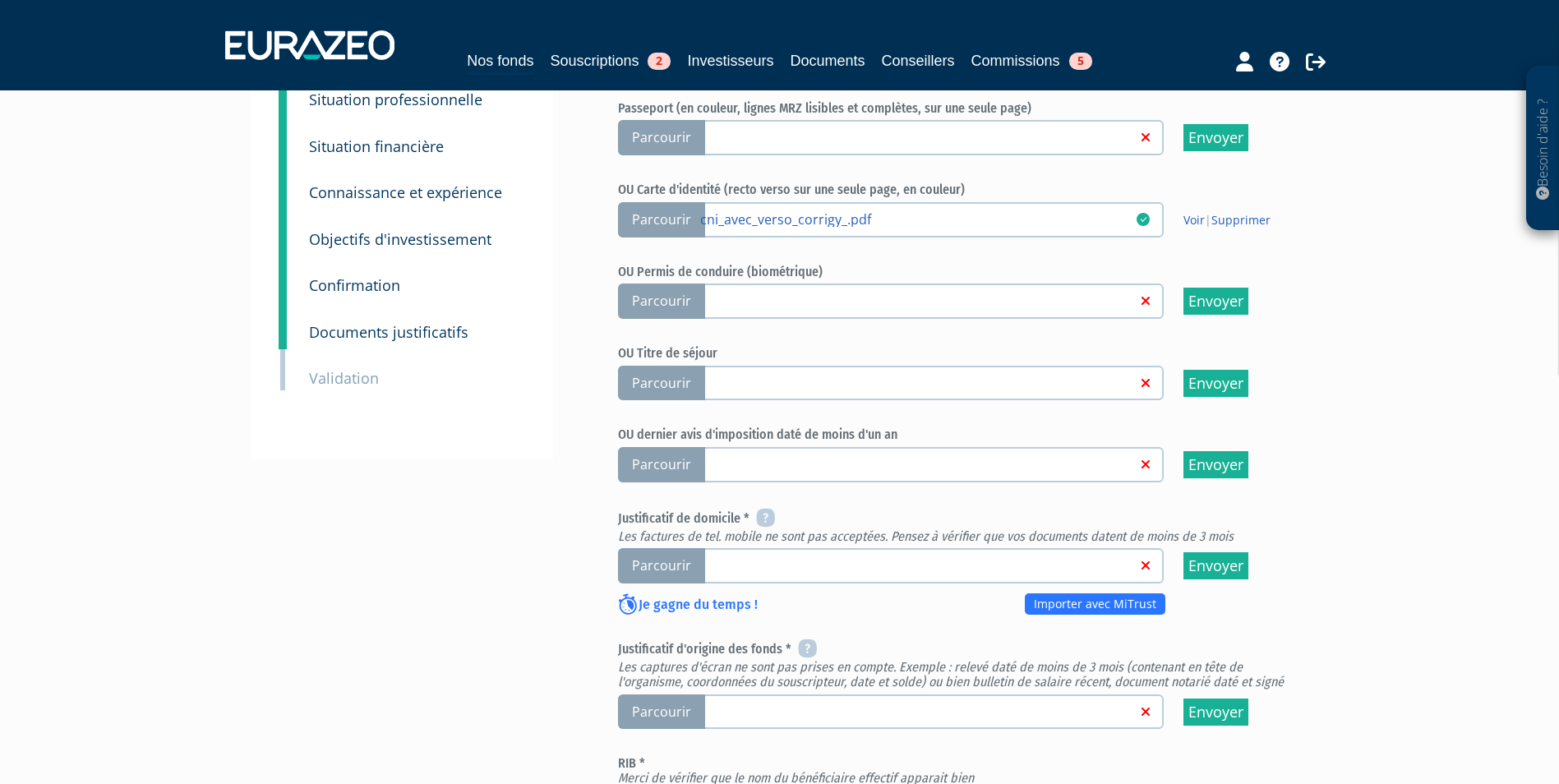
click at [678, 548] on span "Parcourir" at bounding box center [662, 565] width 87 height 36
click at [0, 0] on input "Parcourir" at bounding box center [0, 0] width 0 height 0
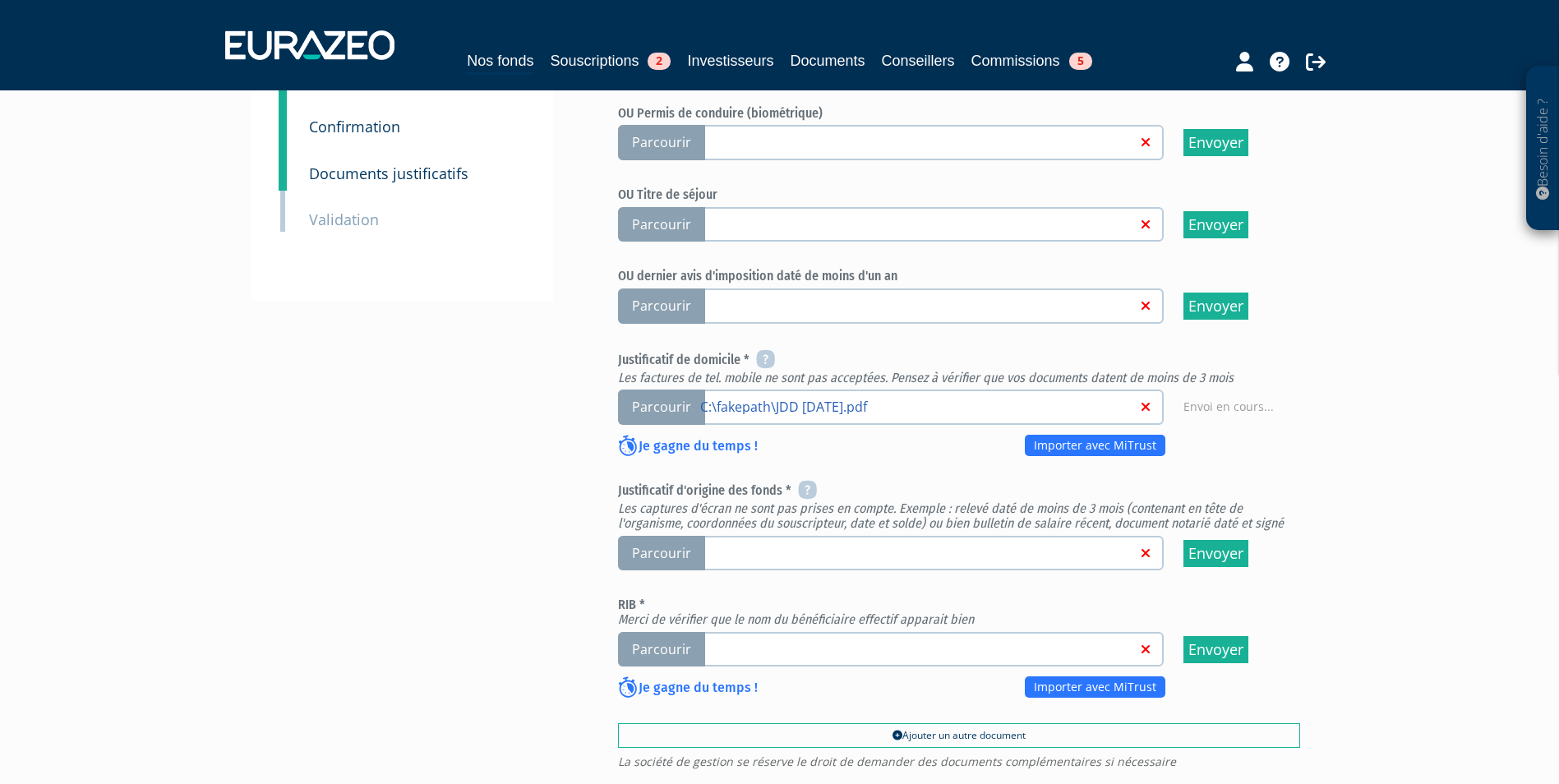
scroll to position [410, 0]
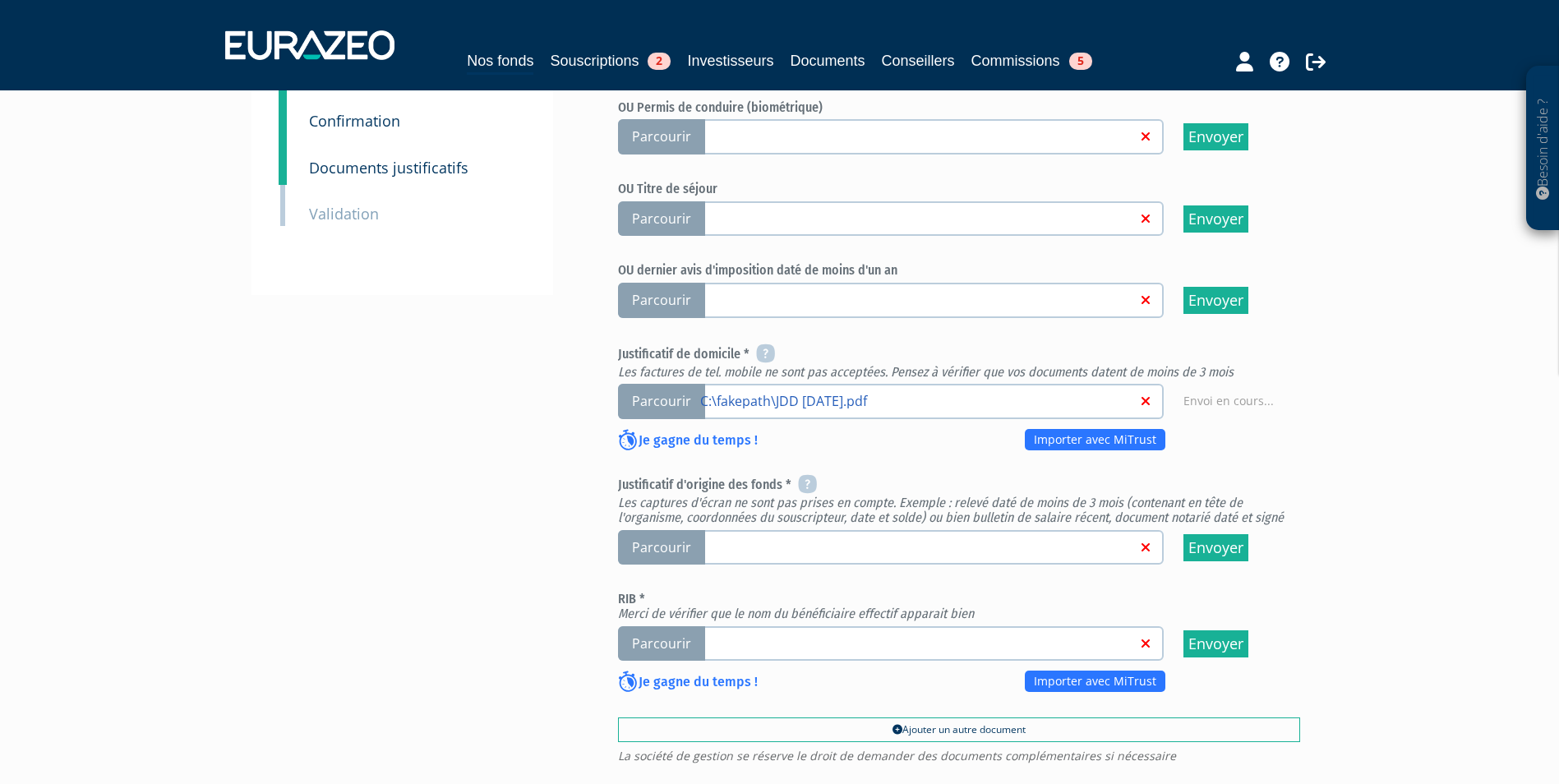
click at [648, 530] on span "Parcourir" at bounding box center [662, 548] width 87 height 36
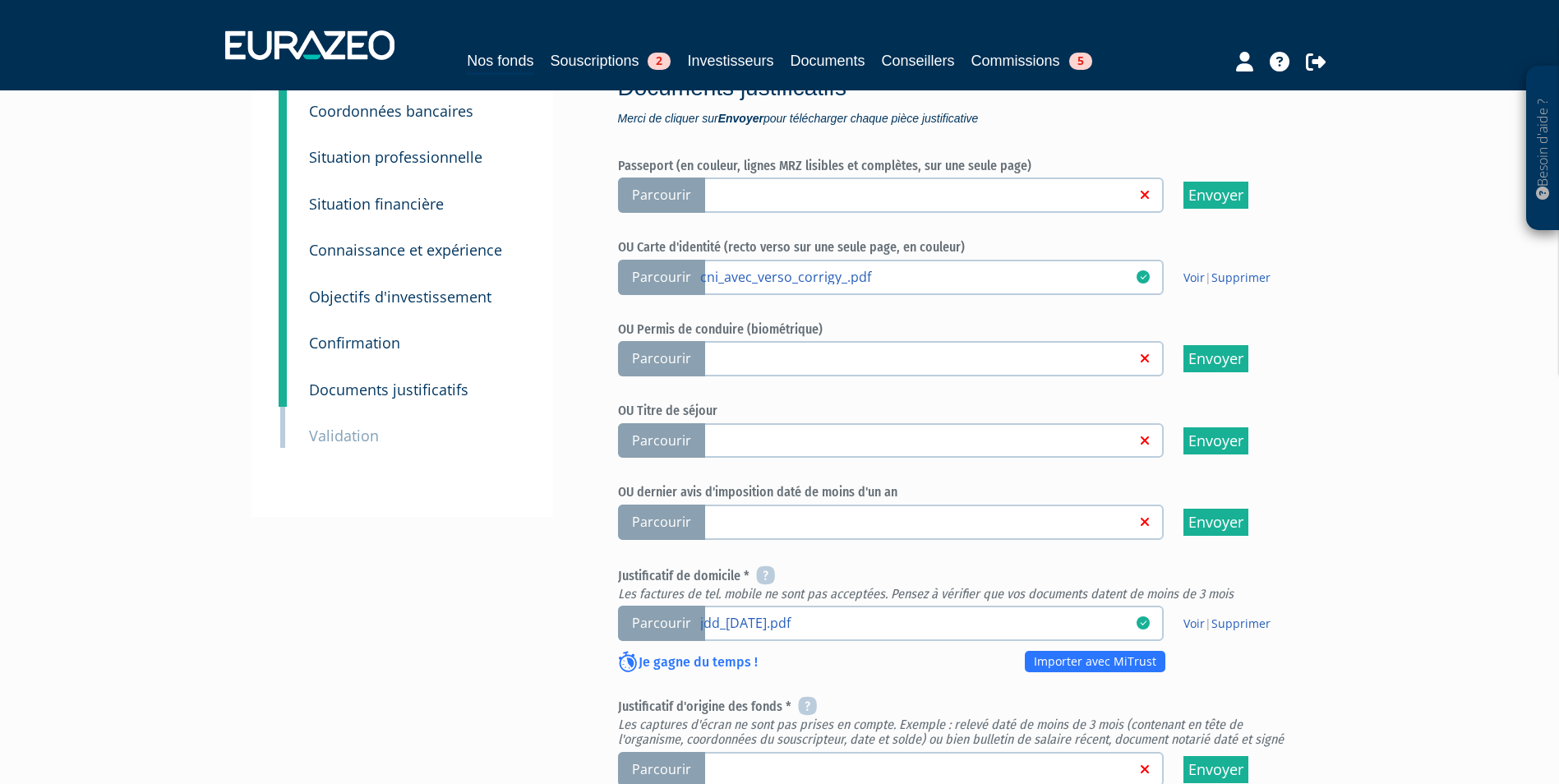
scroll to position [410, 0]
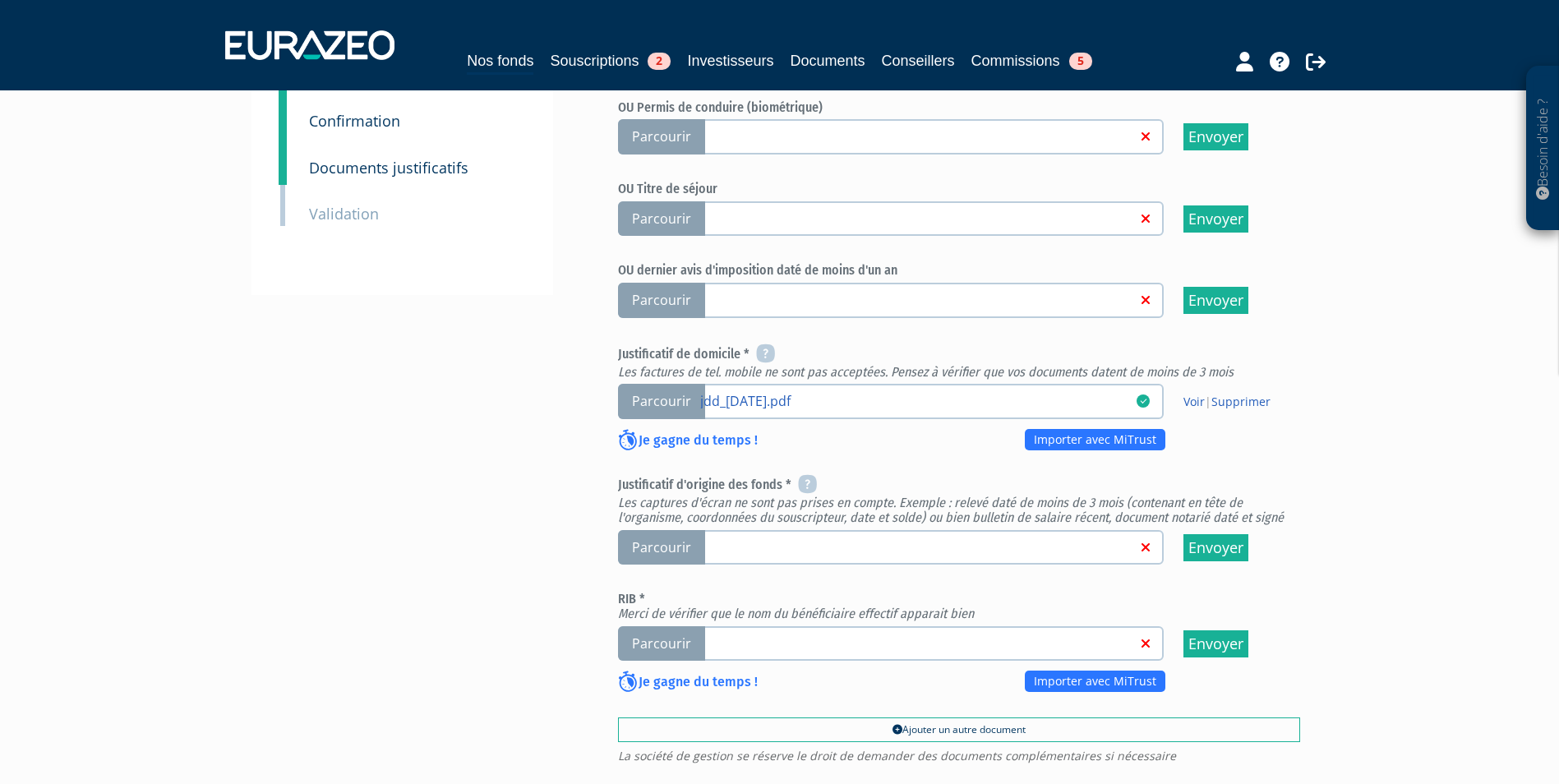
click at [651, 530] on span "Parcourir" at bounding box center [662, 548] width 87 height 36
click at [0, 0] on input "Parcourir" at bounding box center [0, 0] width 0 height 0
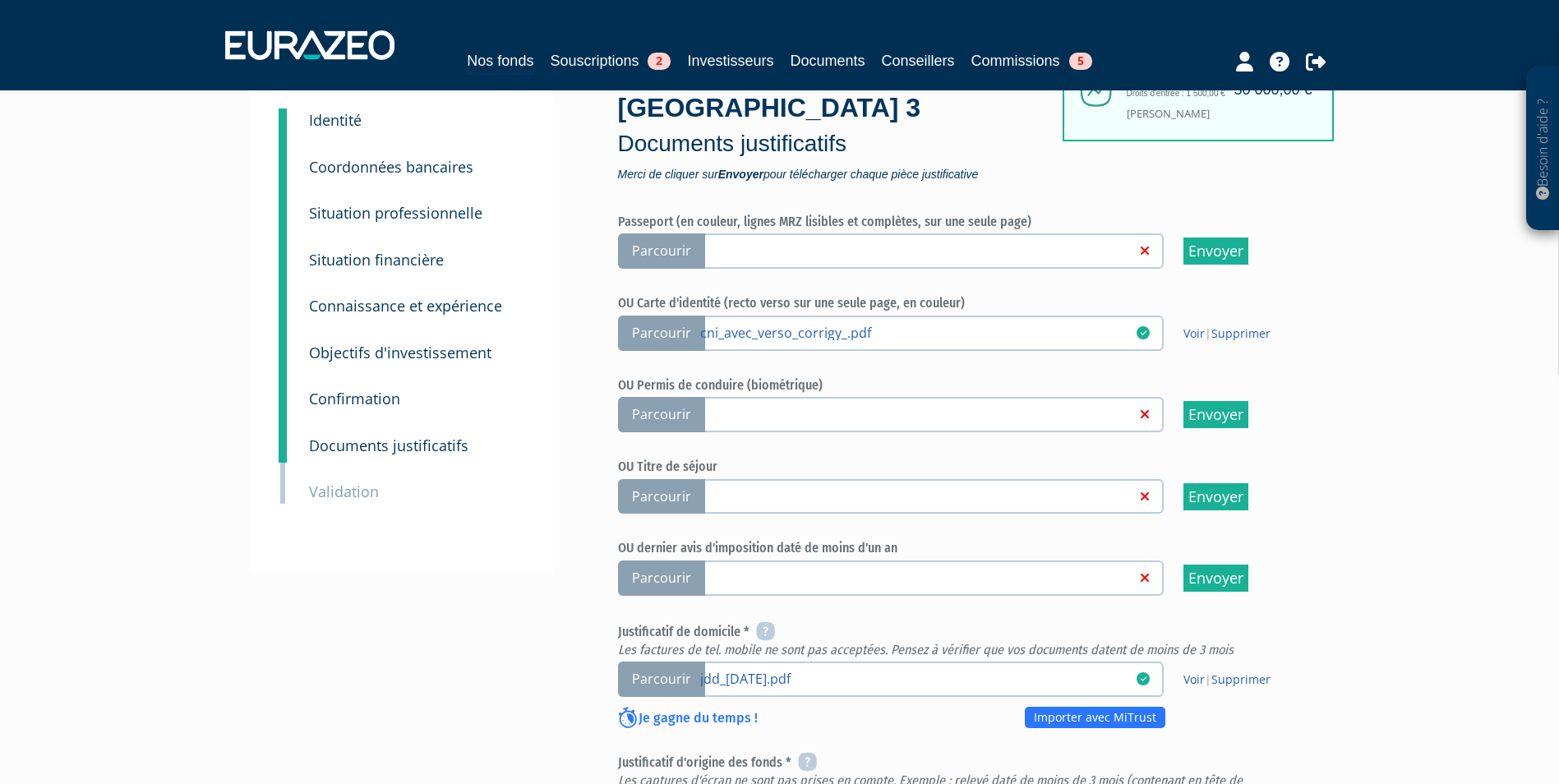
scroll to position [410, 0]
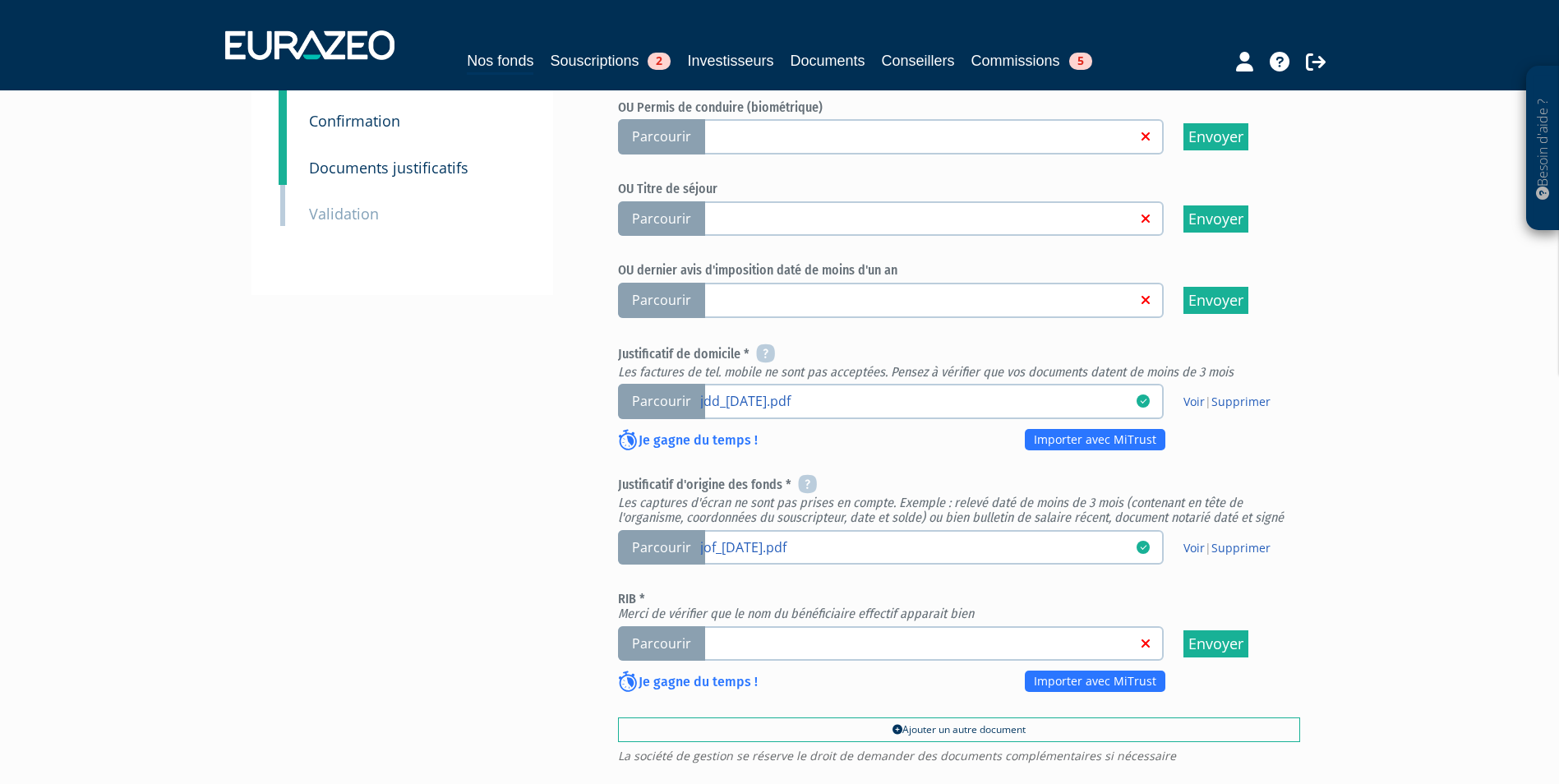
click at [675, 626] on span "Parcourir" at bounding box center [662, 644] width 87 height 36
click at [0, 0] on input "Parcourir" at bounding box center [0, 0] width 0 height 0
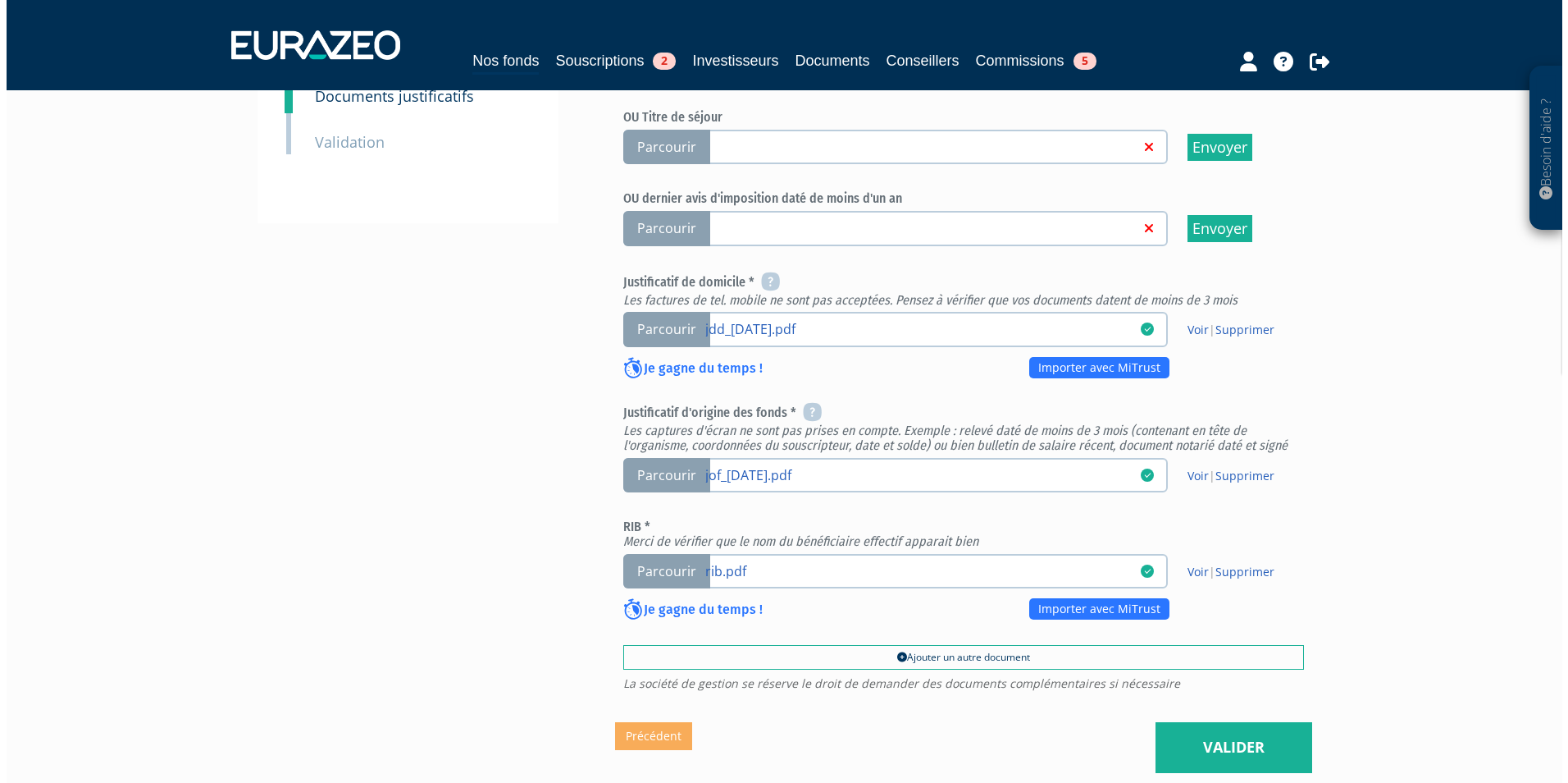
scroll to position [492, 0]
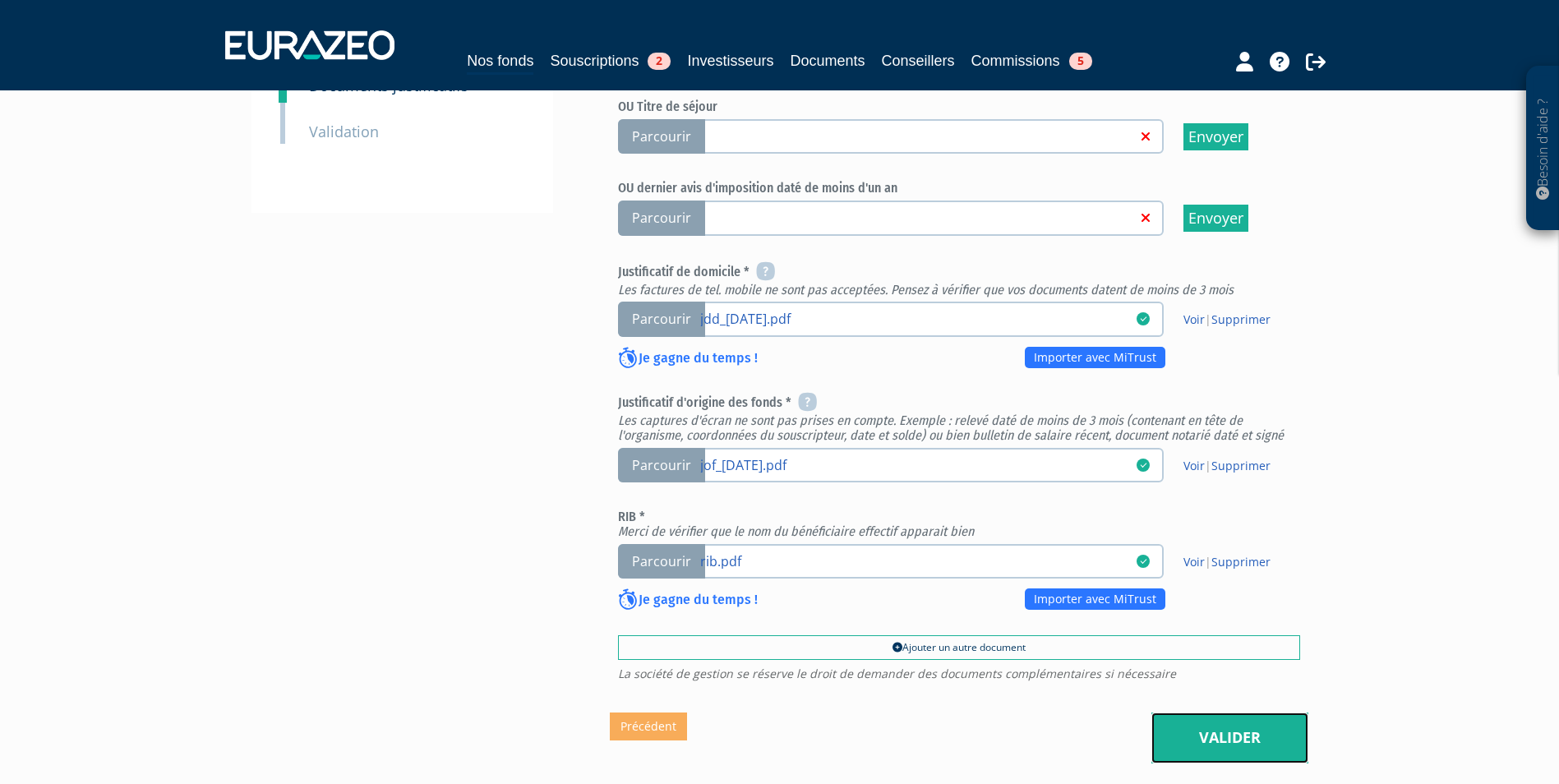
click at [1196, 712] on link "Valider" at bounding box center [1230, 737] width 157 height 51
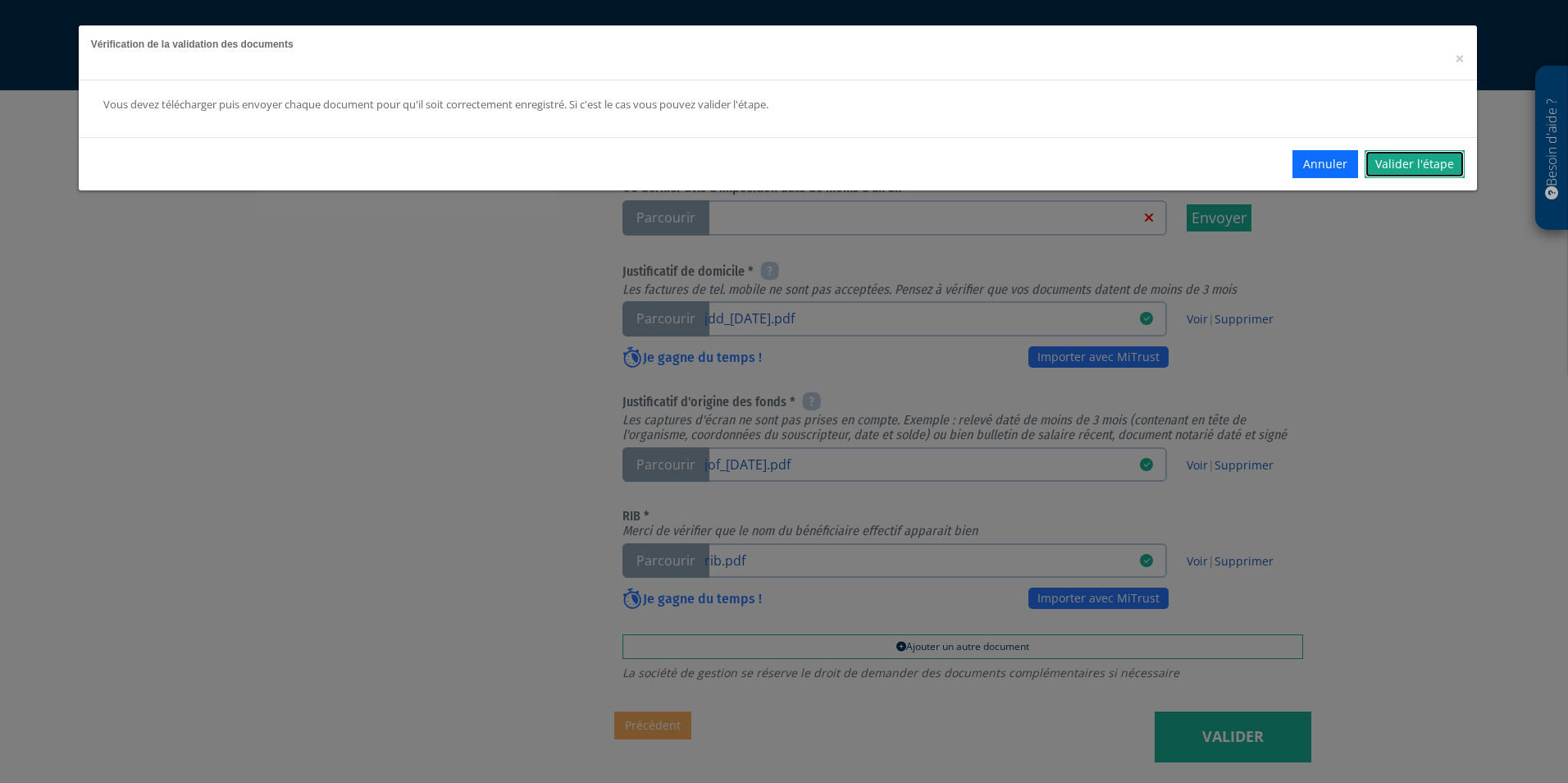
click at [1413, 154] on link "Valider l'étape" at bounding box center [1414, 164] width 100 height 28
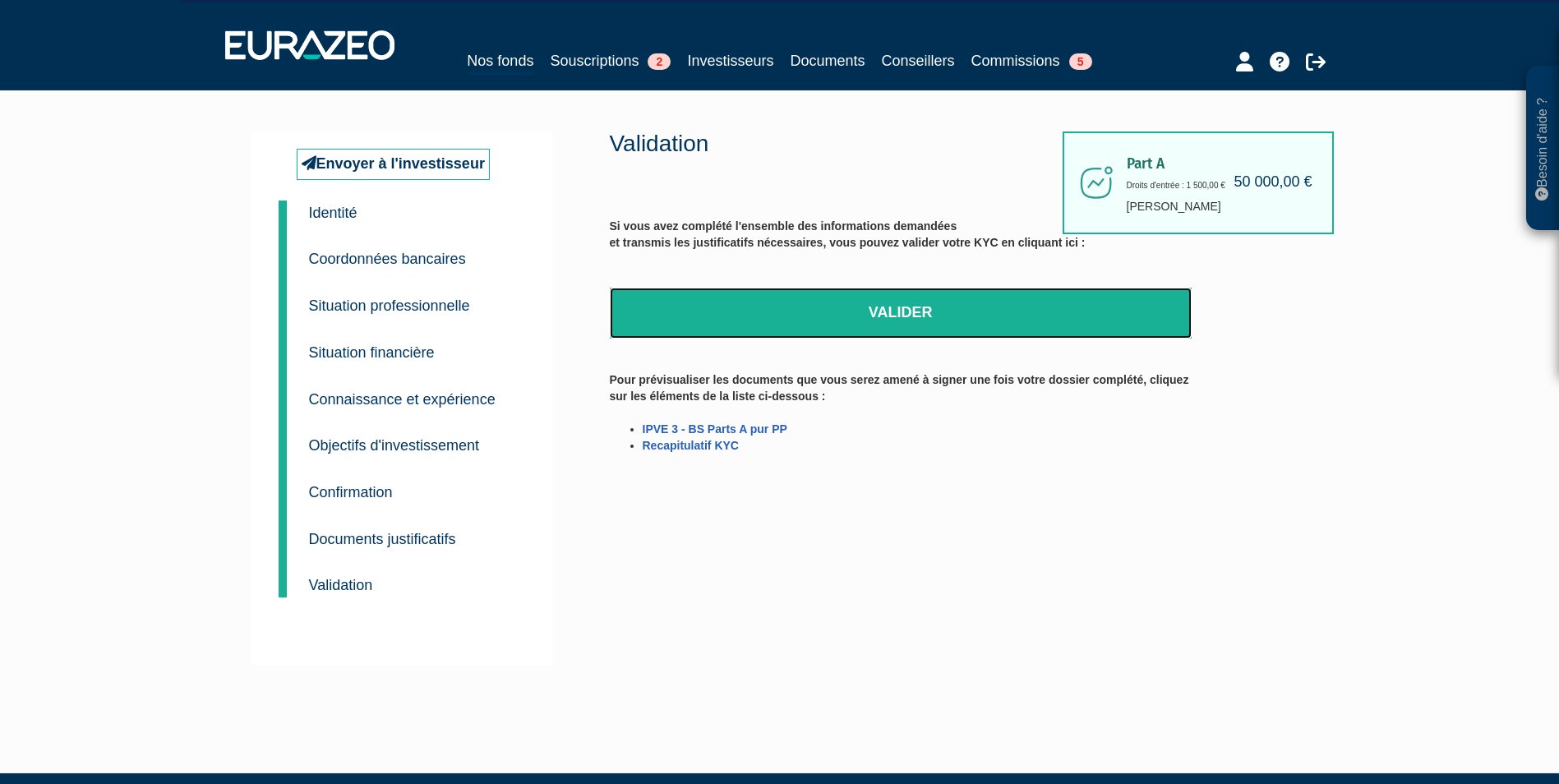
click at [808, 328] on link "Valider" at bounding box center [900, 312] width 582 height 51
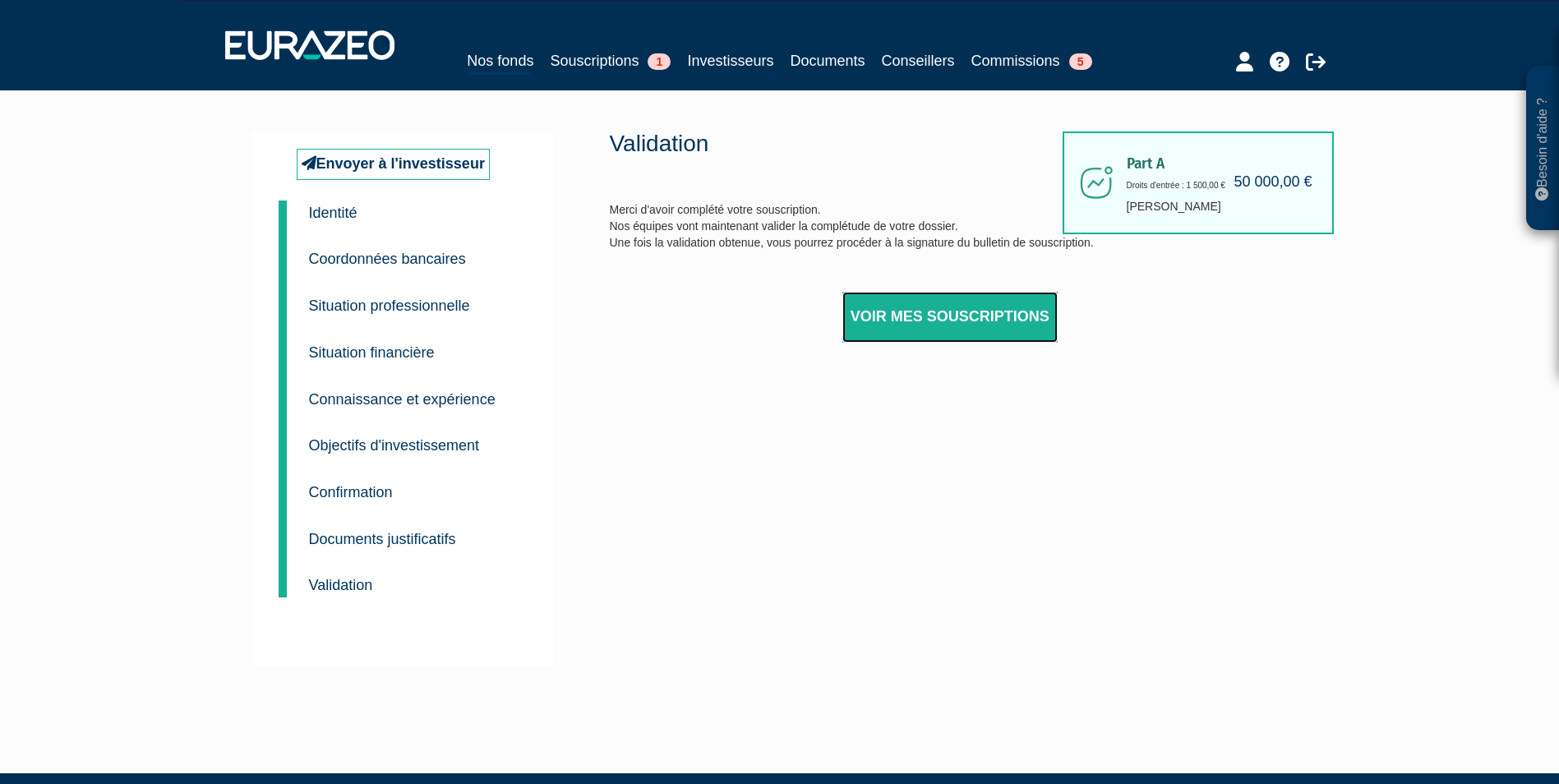
click at [948, 317] on link "Voir mes souscriptions" at bounding box center [950, 316] width 216 height 51
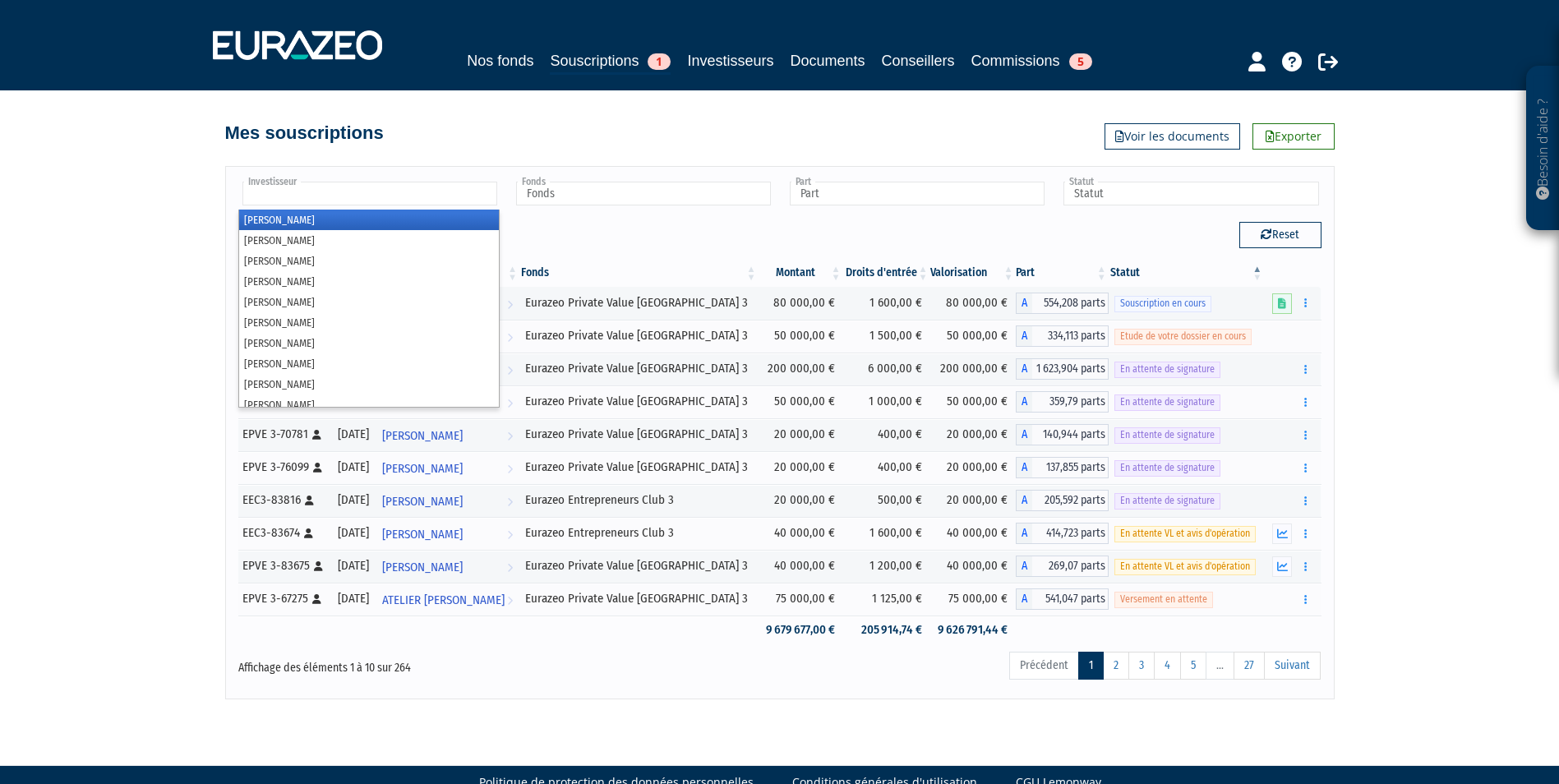
click at [455, 193] on input "text" at bounding box center [370, 194] width 255 height 24
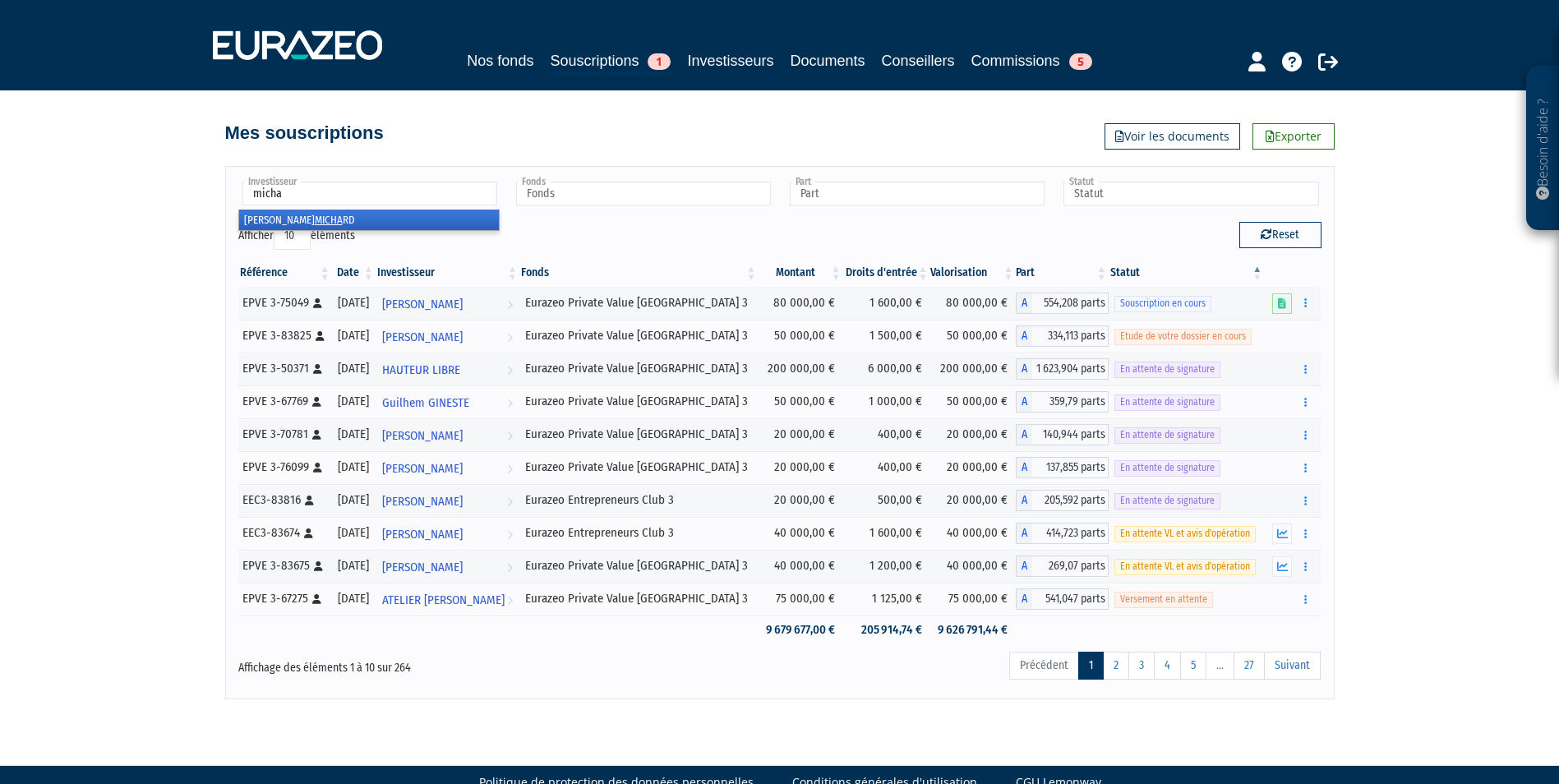
type input "micha"
click at [423, 214] on li "[PERSON_NAME] RD" at bounding box center [369, 220] width 260 height 21
